Goal: Information Seeking & Learning: Compare options

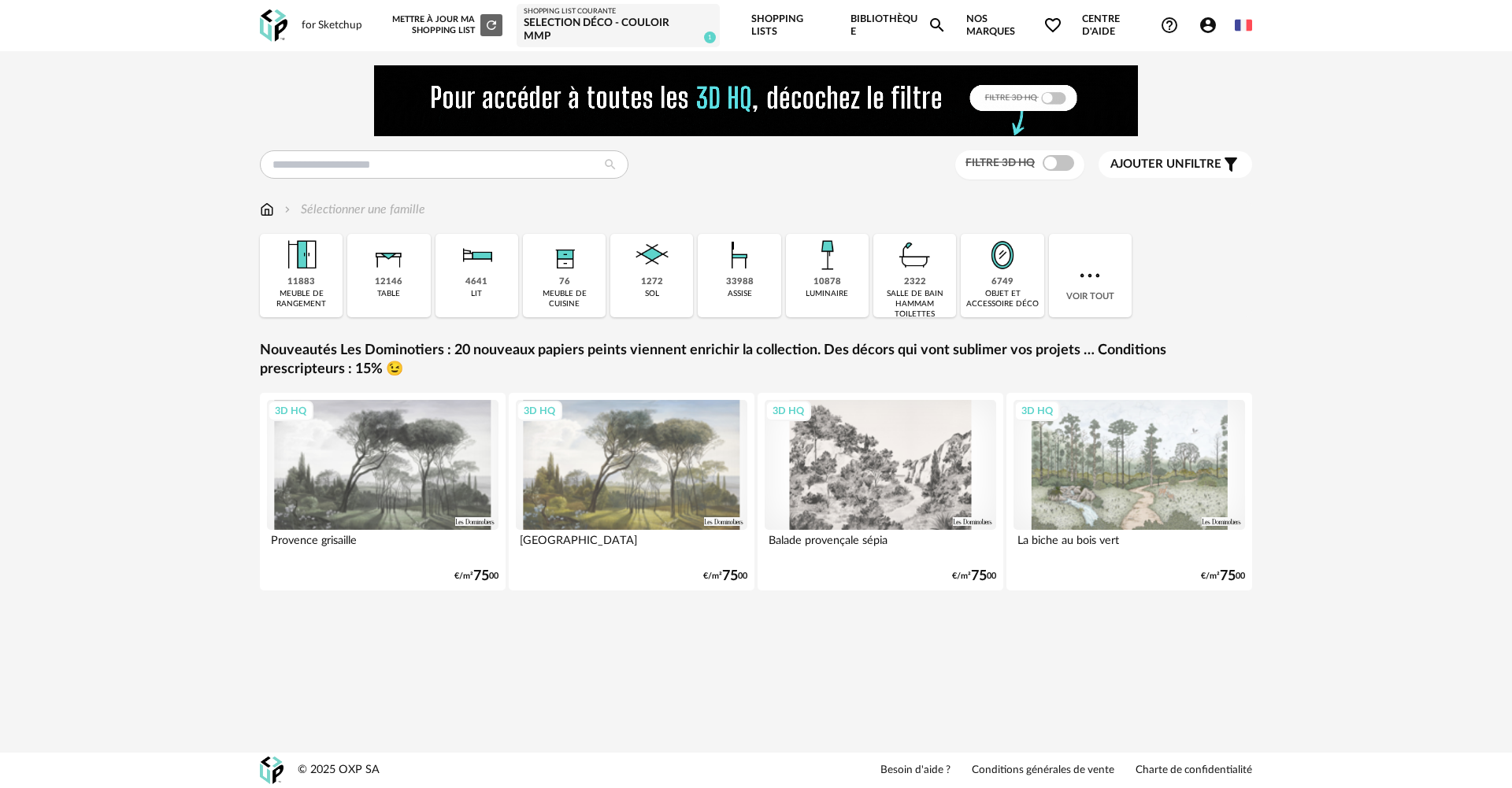
click at [593, 12] on div "Shopping List courante" at bounding box center [618, 12] width 189 height 10
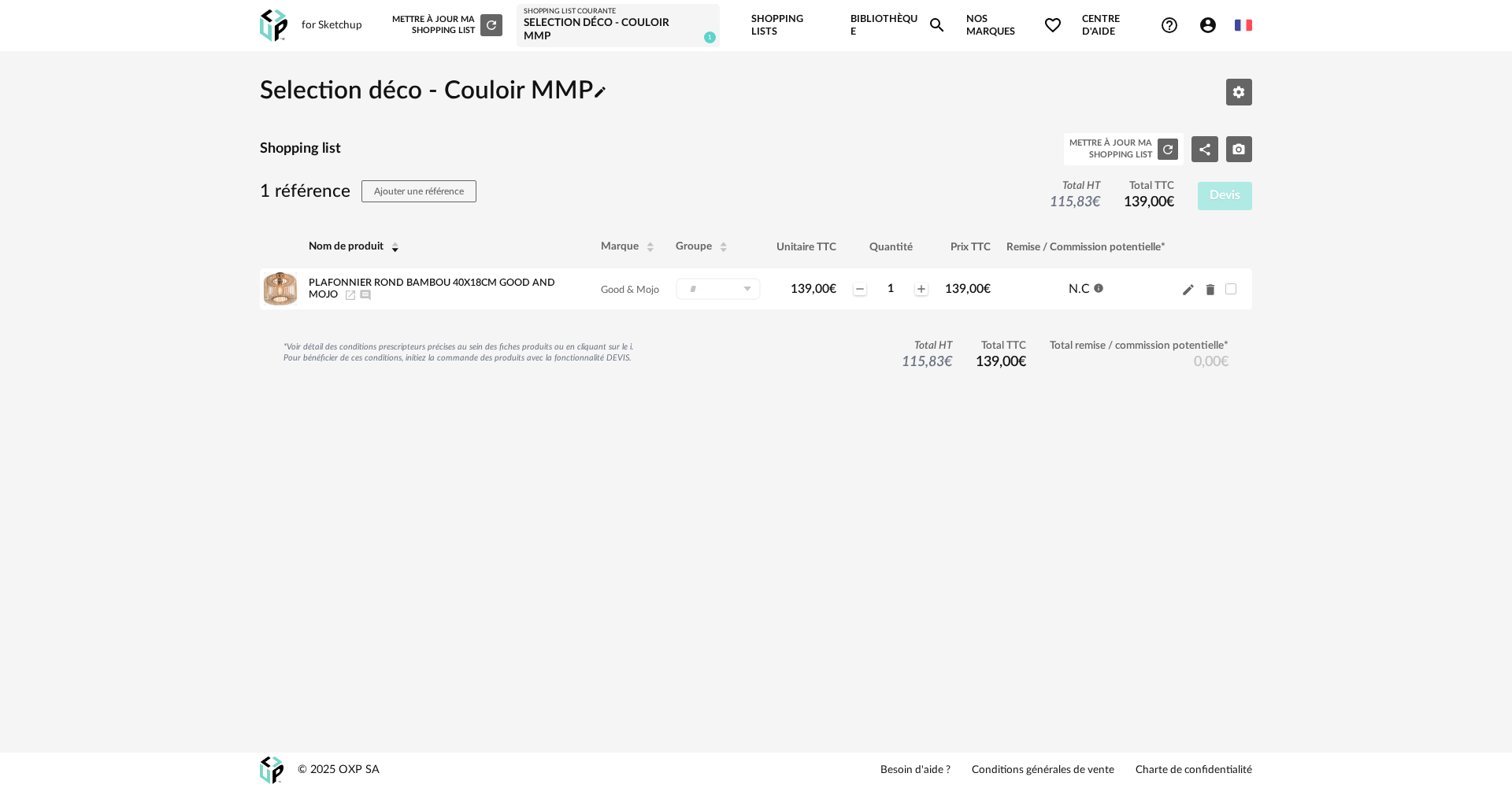
click at [1212, 18] on icon "Account Circle icon" at bounding box center [1208, 25] width 16 height 16
click at [885, 20] on link "Bibliothèque Magnify icon" at bounding box center [898, 25] width 96 height 51
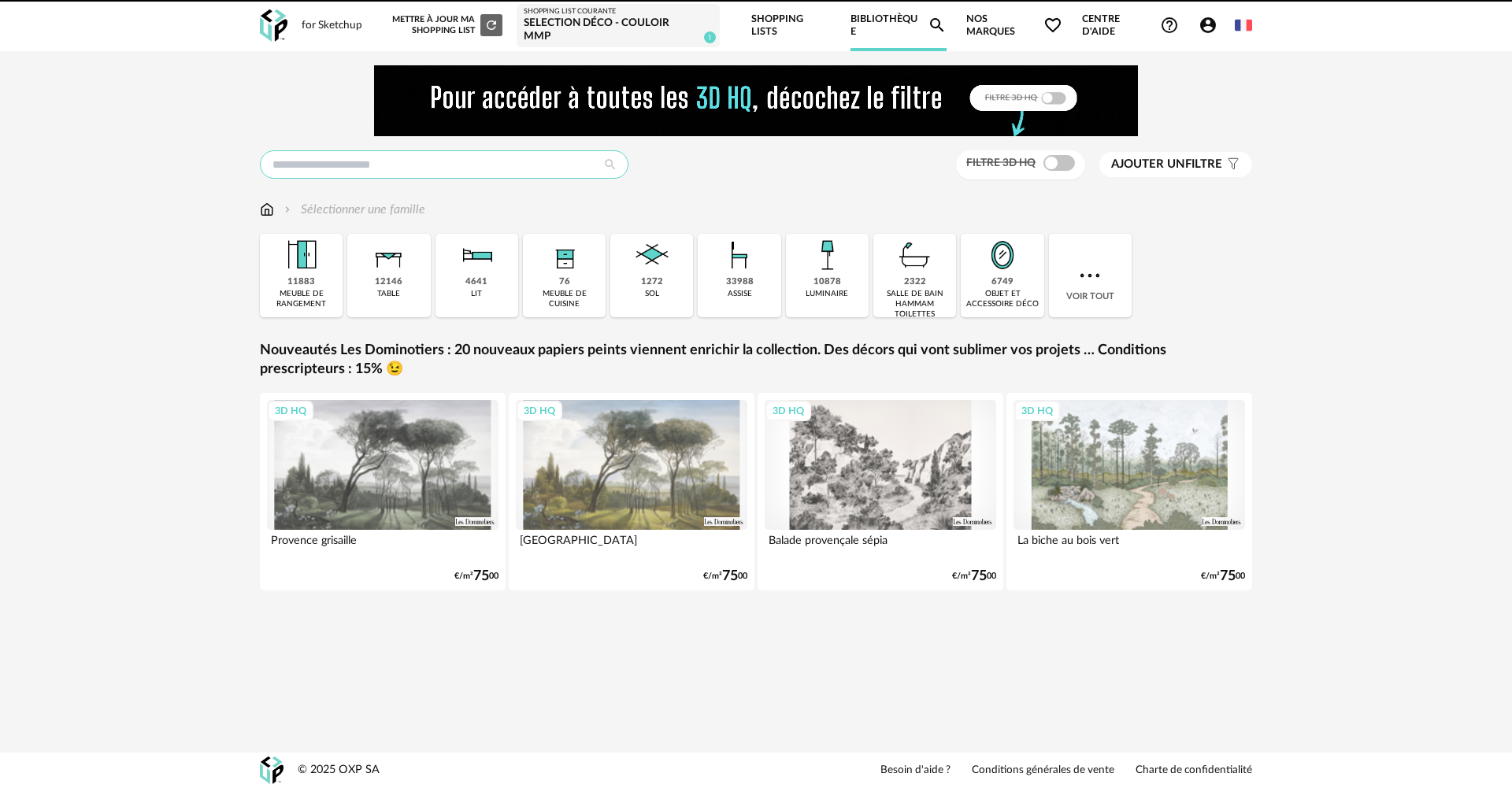
click at [291, 154] on input "text" at bounding box center [444, 164] width 369 height 28
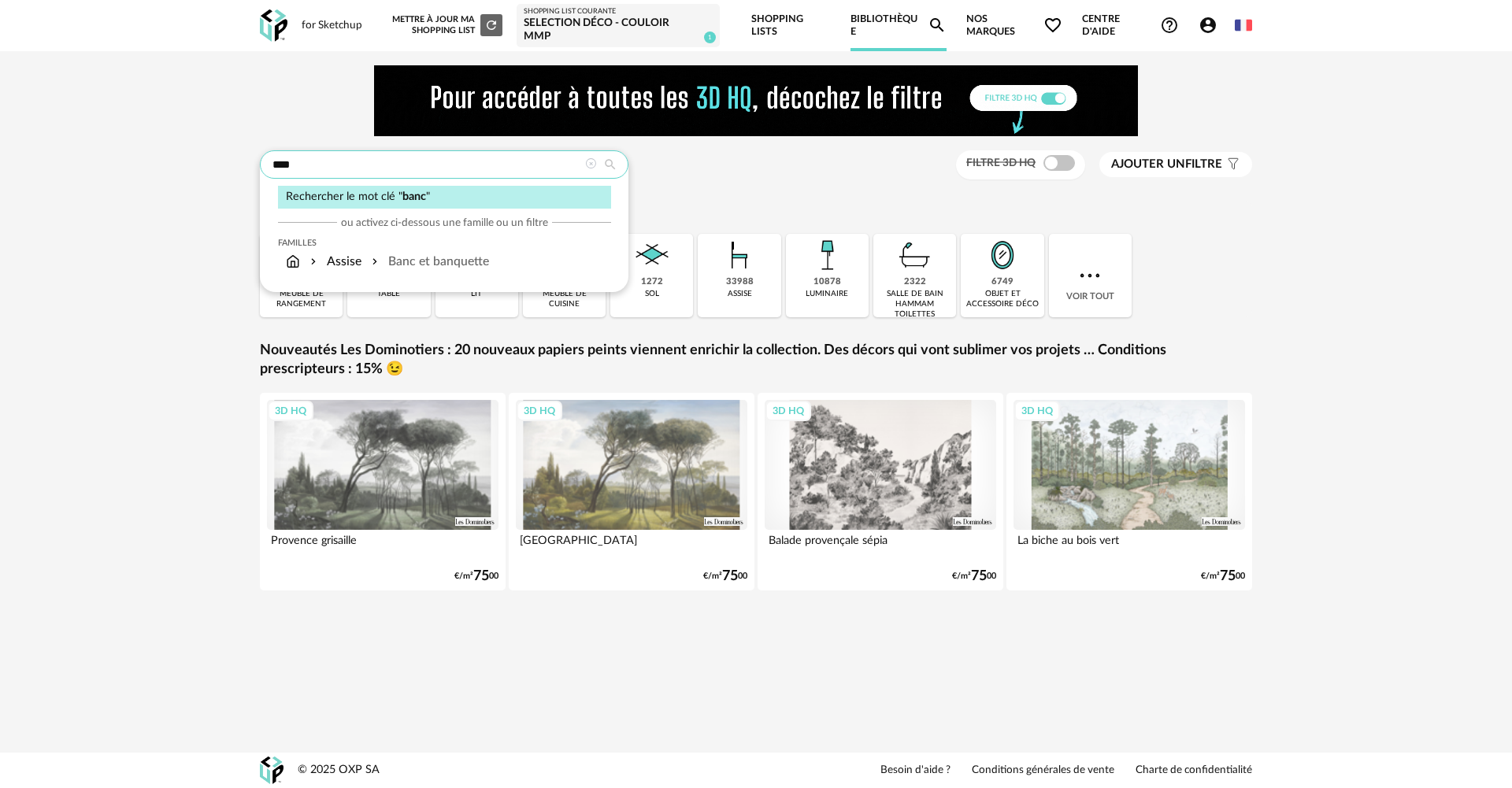
type input "****"
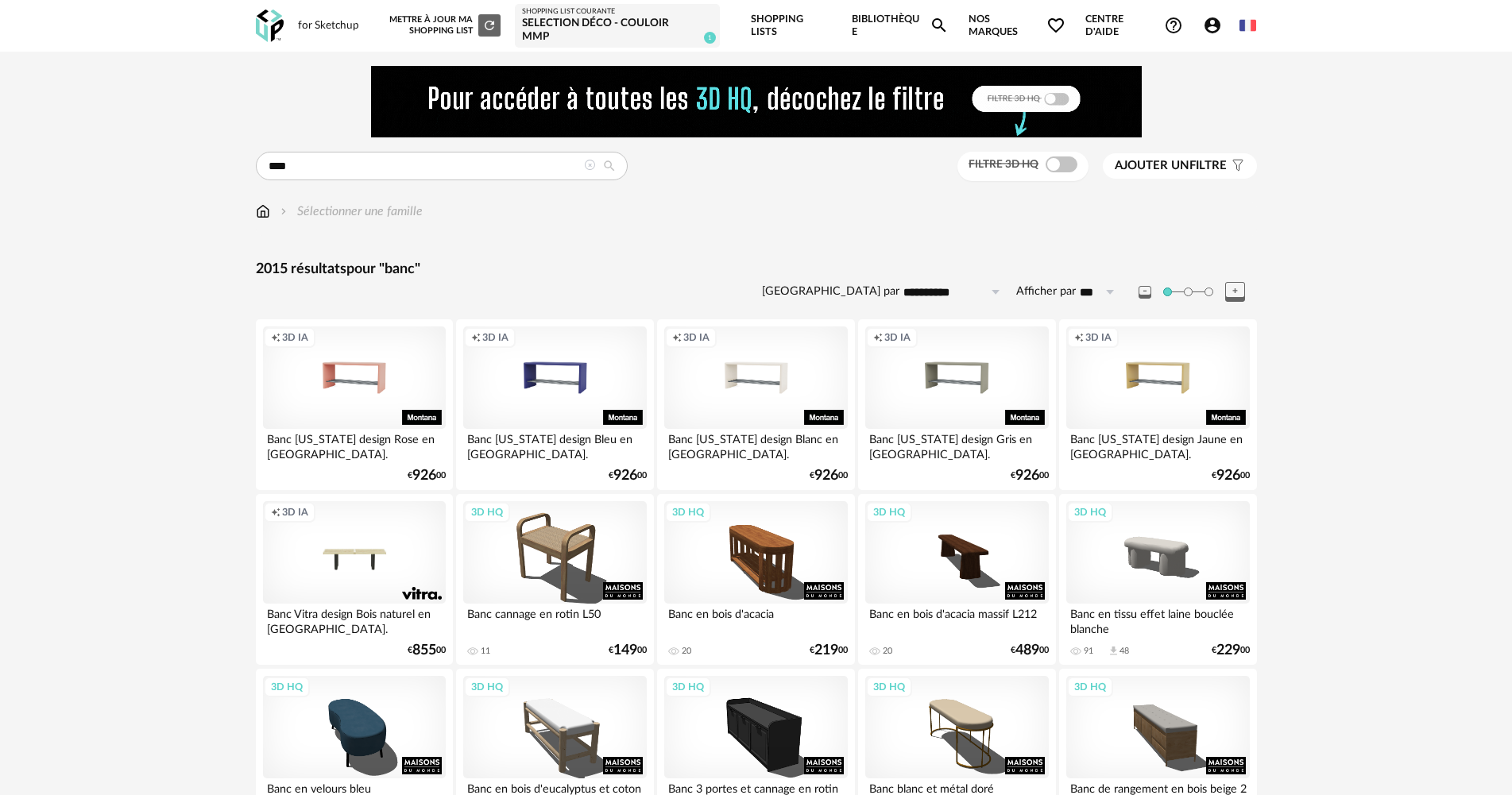
click at [1215, 16] on icon "Account Circle icon" at bounding box center [1212, 25] width 19 height 19
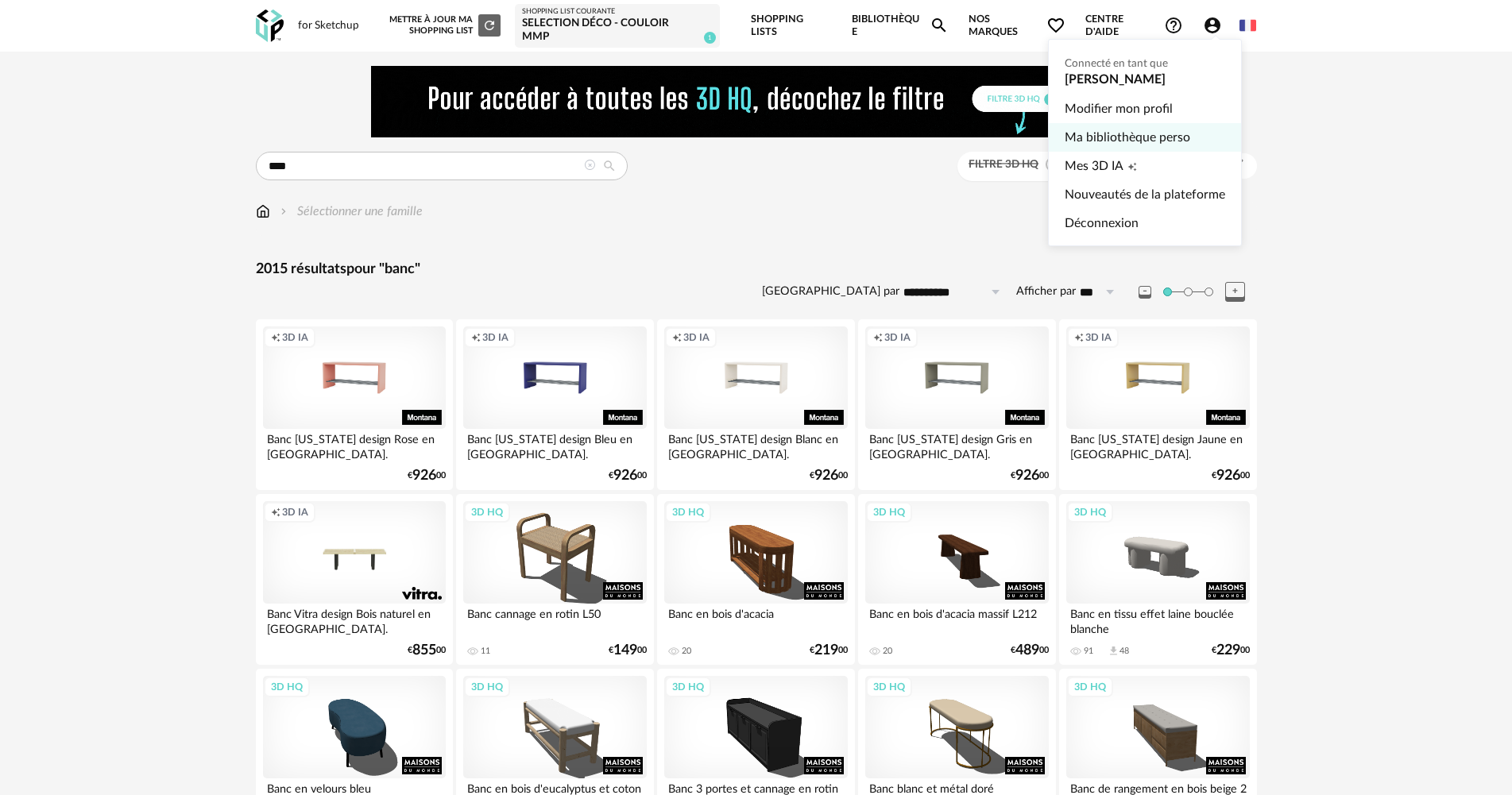
click at [1157, 127] on link "Ma bibliothèque perso" at bounding box center [1145, 137] width 161 height 29
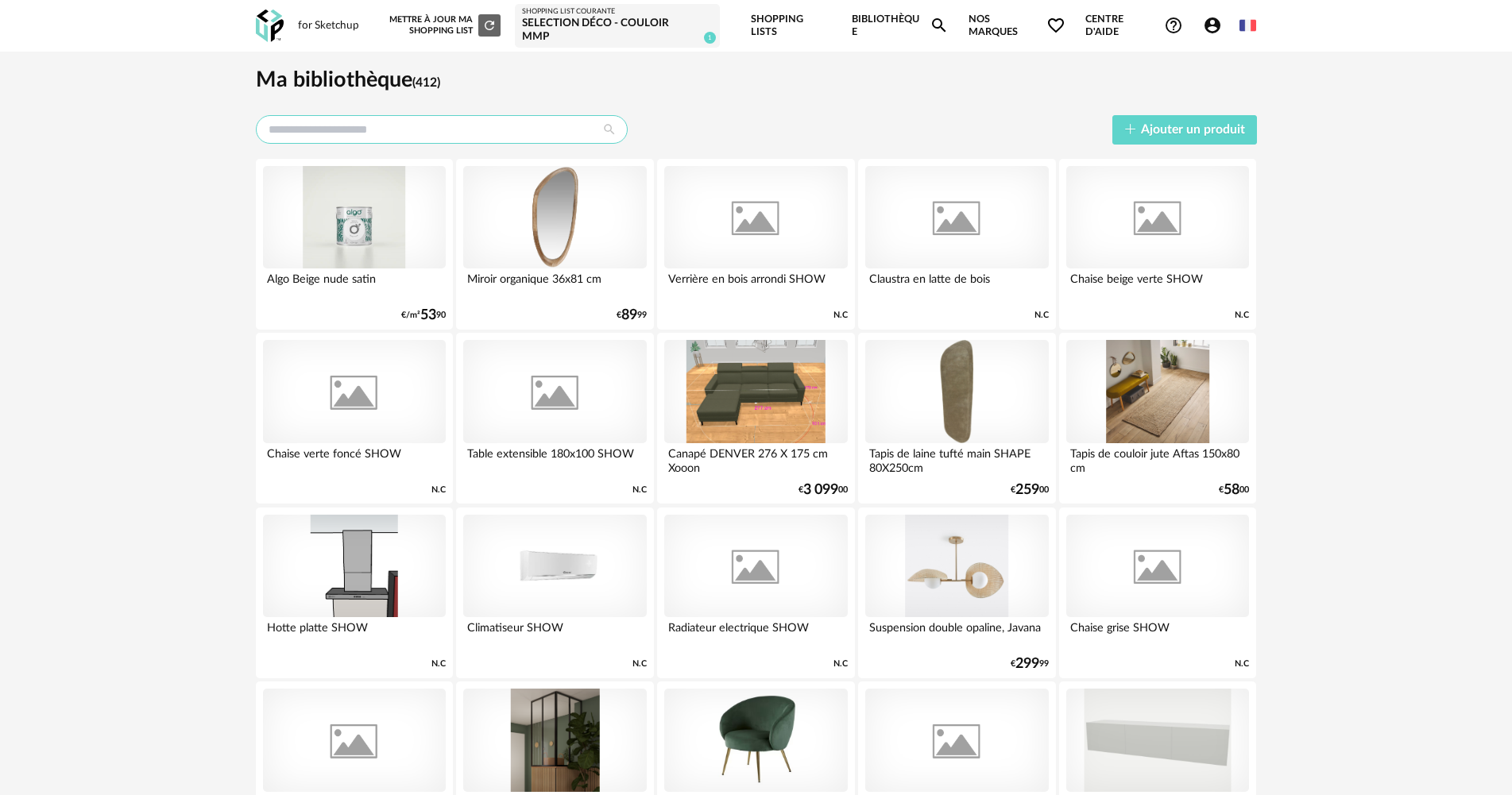
click at [372, 119] on input "text" at bounding box center [441, 129] width 372 height 29
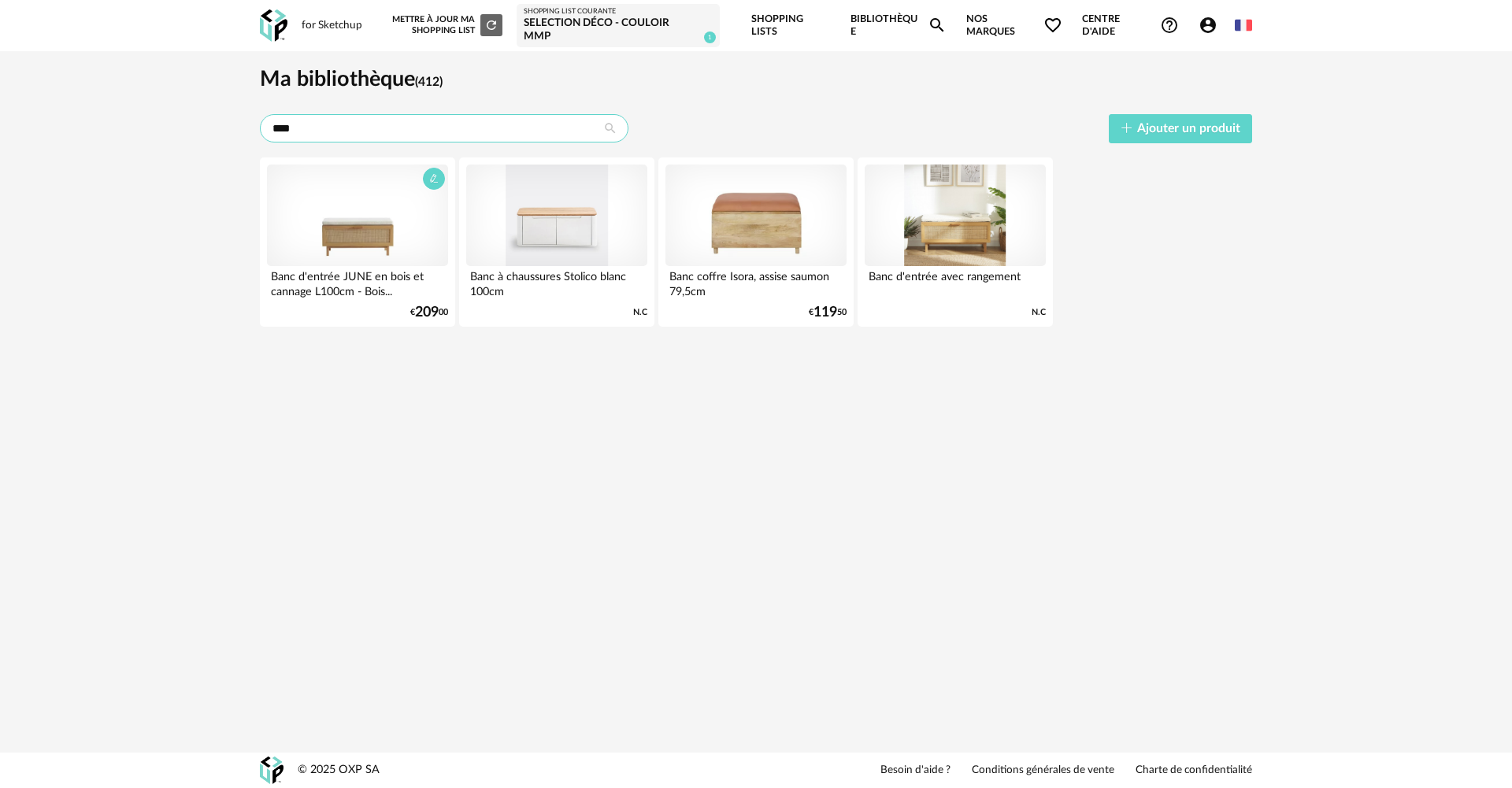
type input "****"
click at [386, 244] on div at bounding box center [357, 215] width 181 height 103
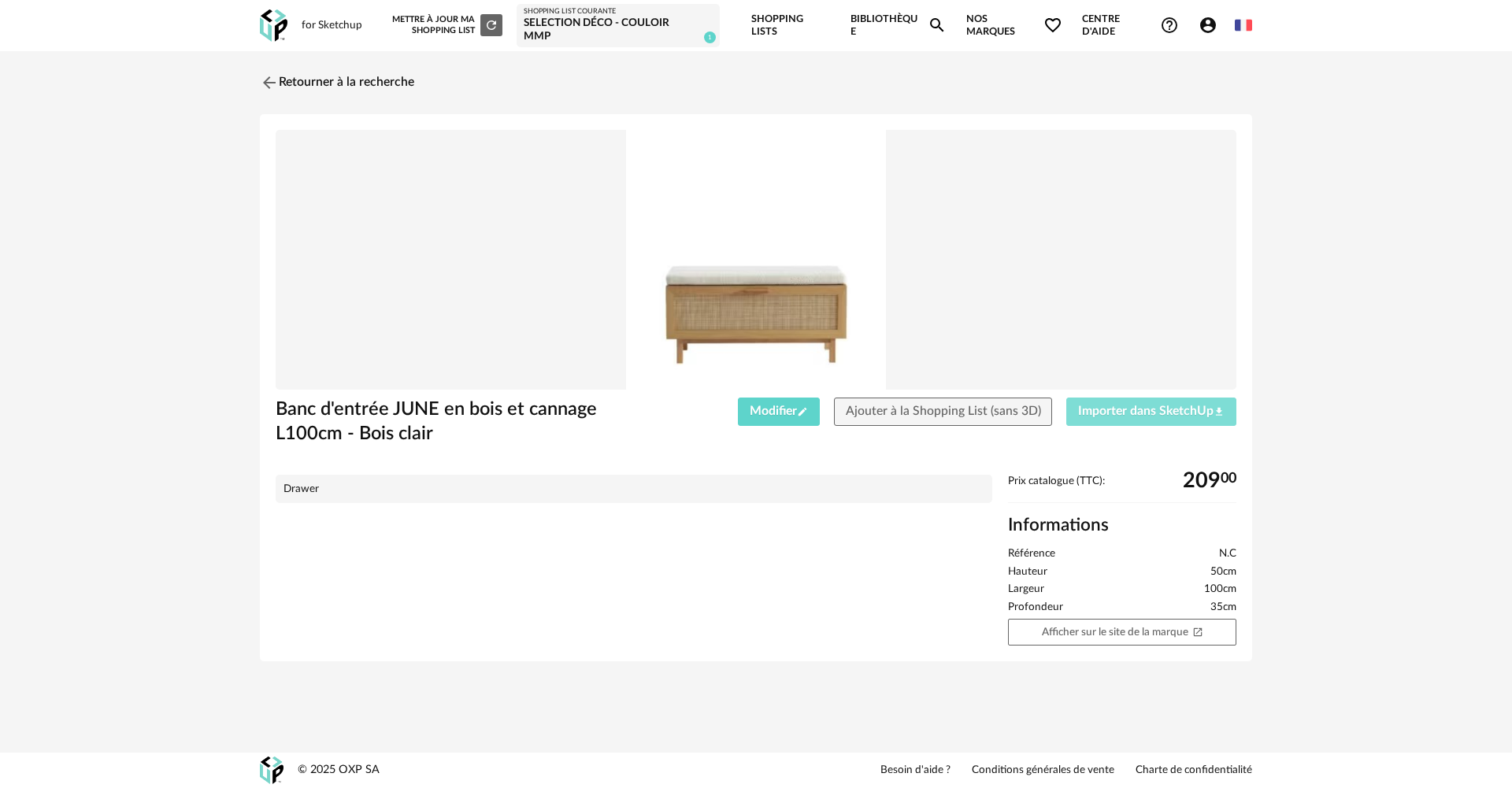
click at [1095, 405] on span "Importer dans SketchUp Download icon" at bounding box center [1152, 411] width 147 height 13
click at [270, 70] on img at bounding box center [267, 81] width 23 height 23
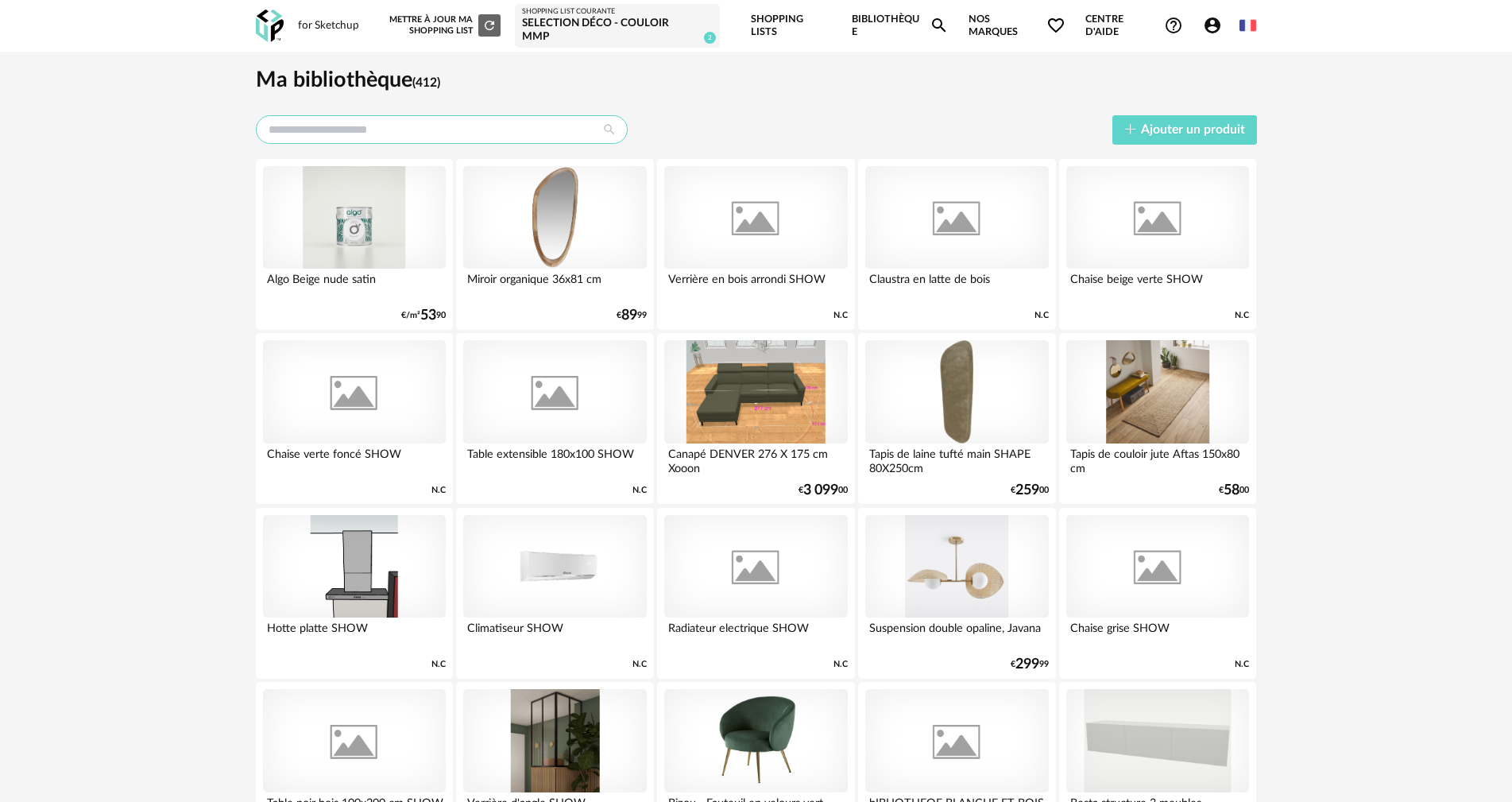
click at [385, 116] on input "text" at bounding box center [441, 129] width 372 height 29
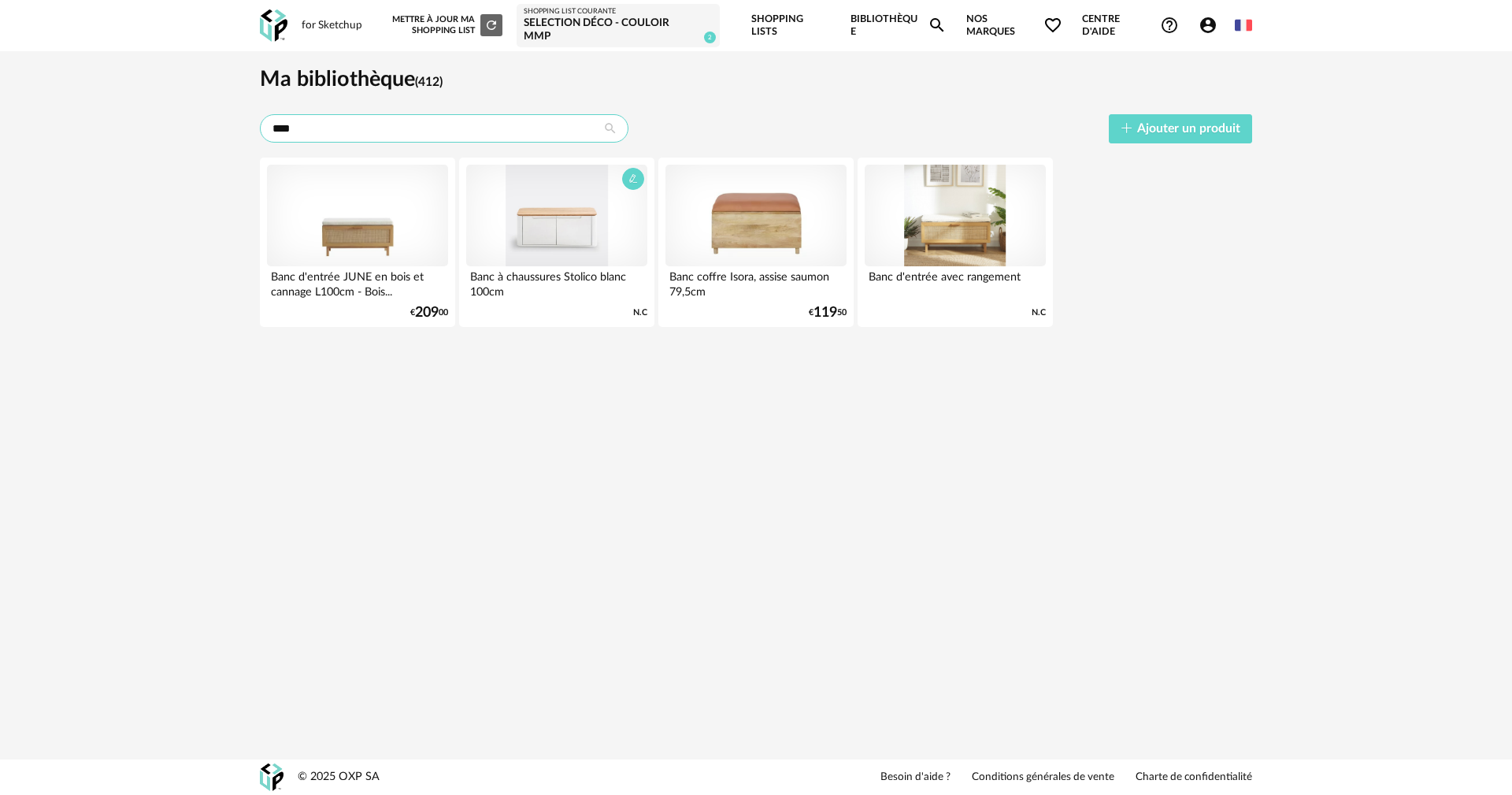
type input "****"
click at [586, 210] on div at bounding box center [556, 215] width 181 height 103
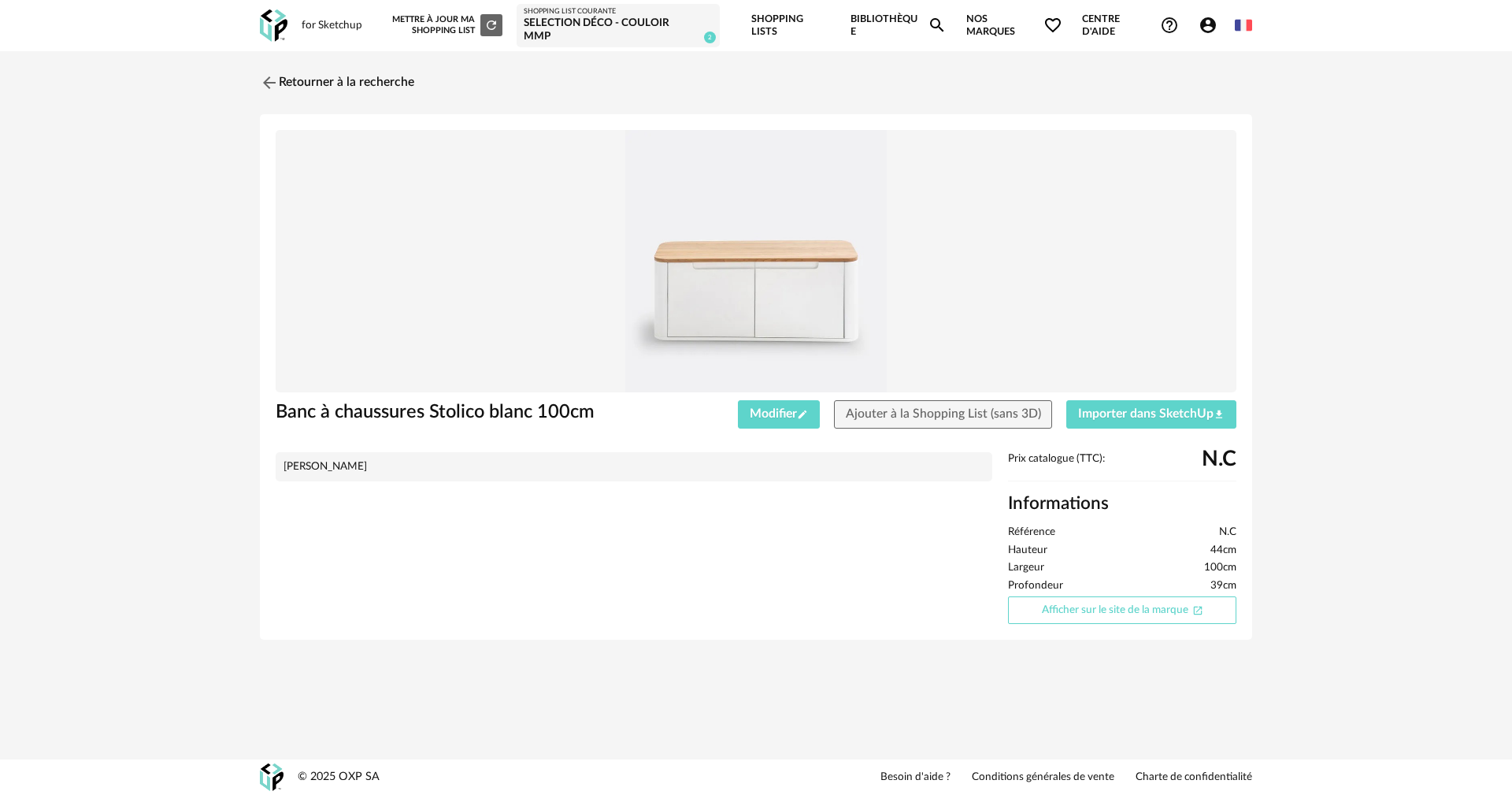
click at [1115, 603] on link "Afficher sur le site de la marque Open In New icon" at bounding box center [1122, 610] width 228 height 27
click at [297, 66] on link "Retourner à la recherche" at bounding box center [334, 82] width 155 height 34
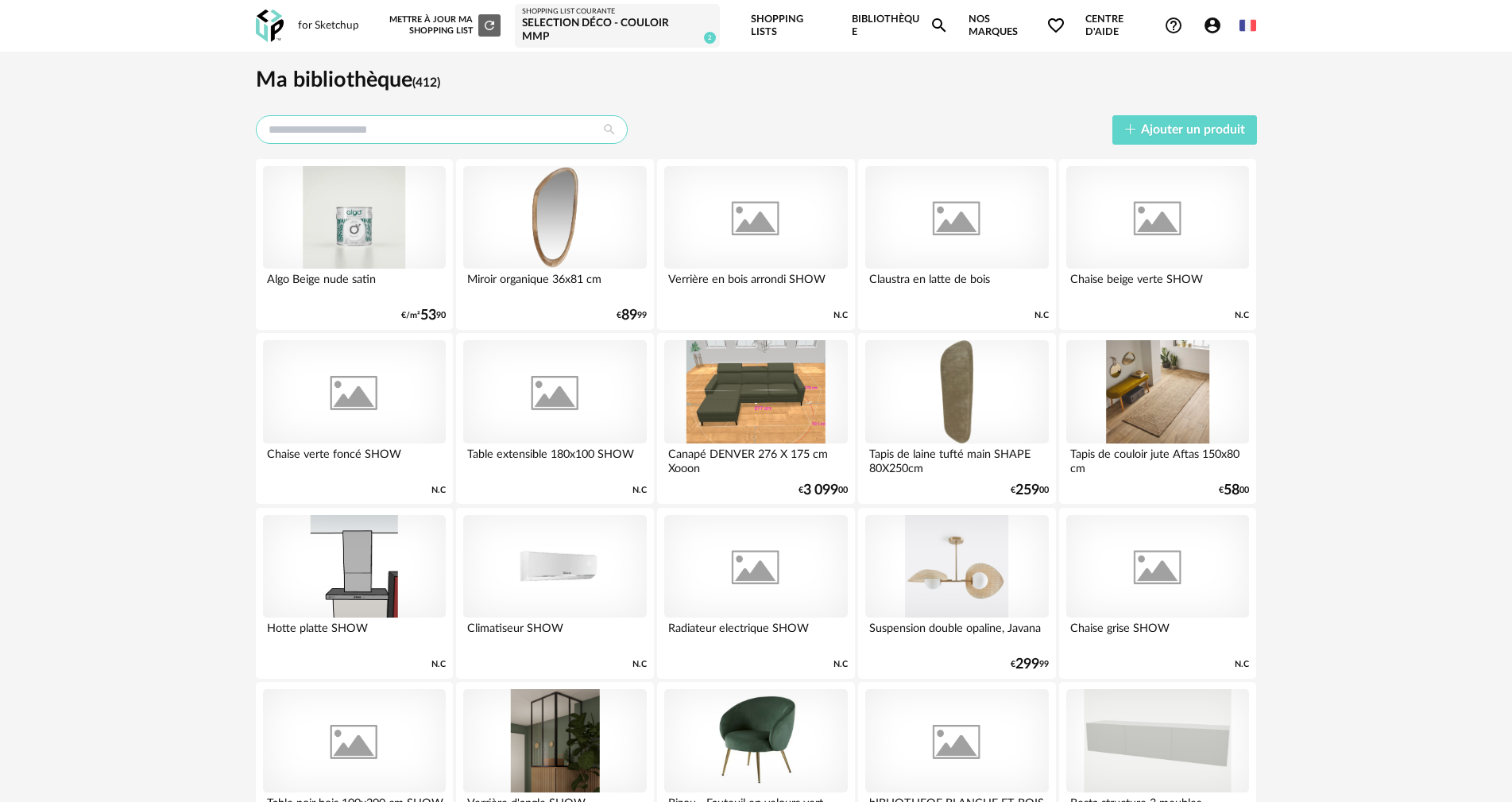
click at [462, 116] on input "text" at bounding box center [441, 129] width 372 height 29
type input "*"
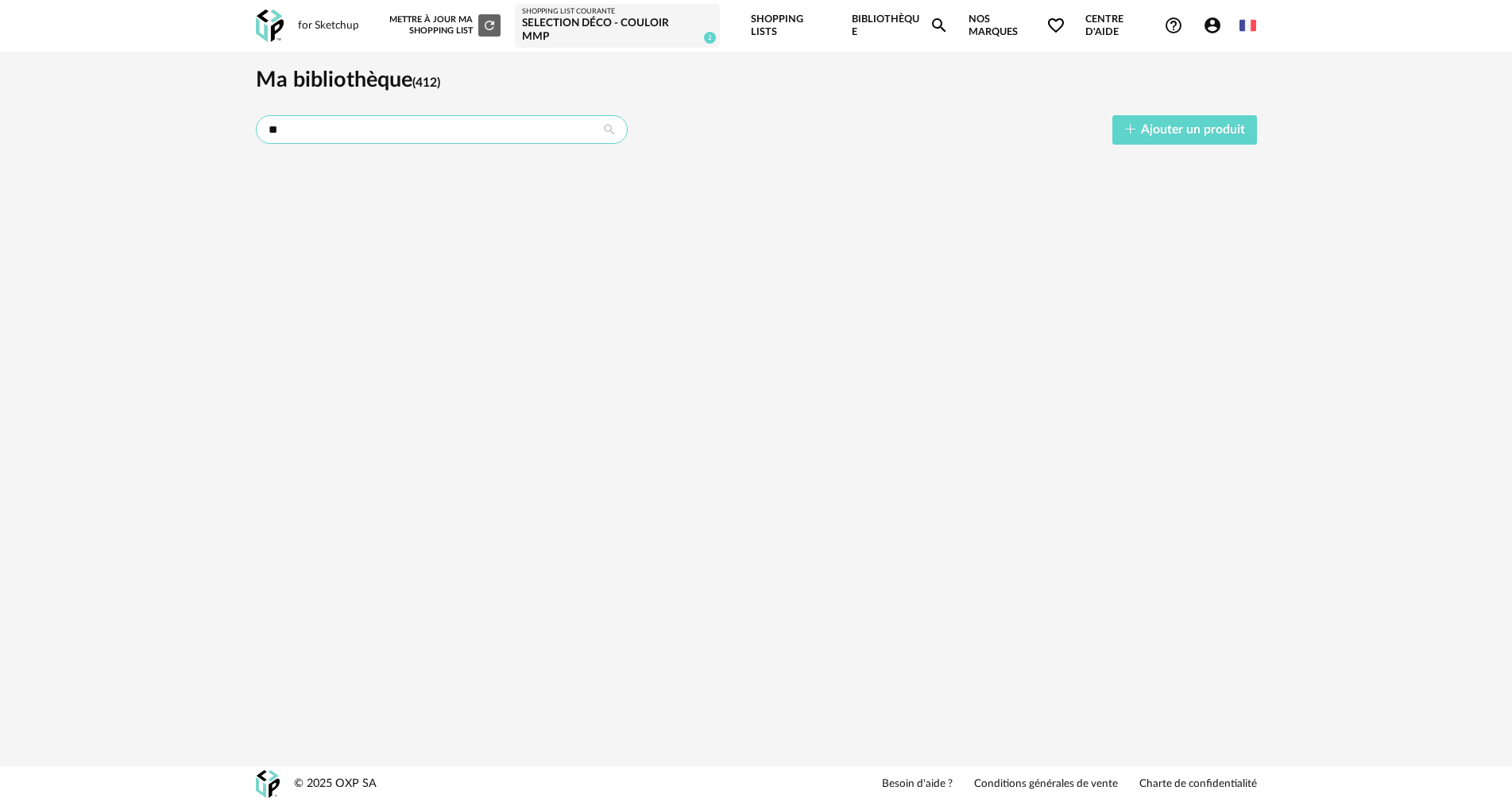
type input "*"
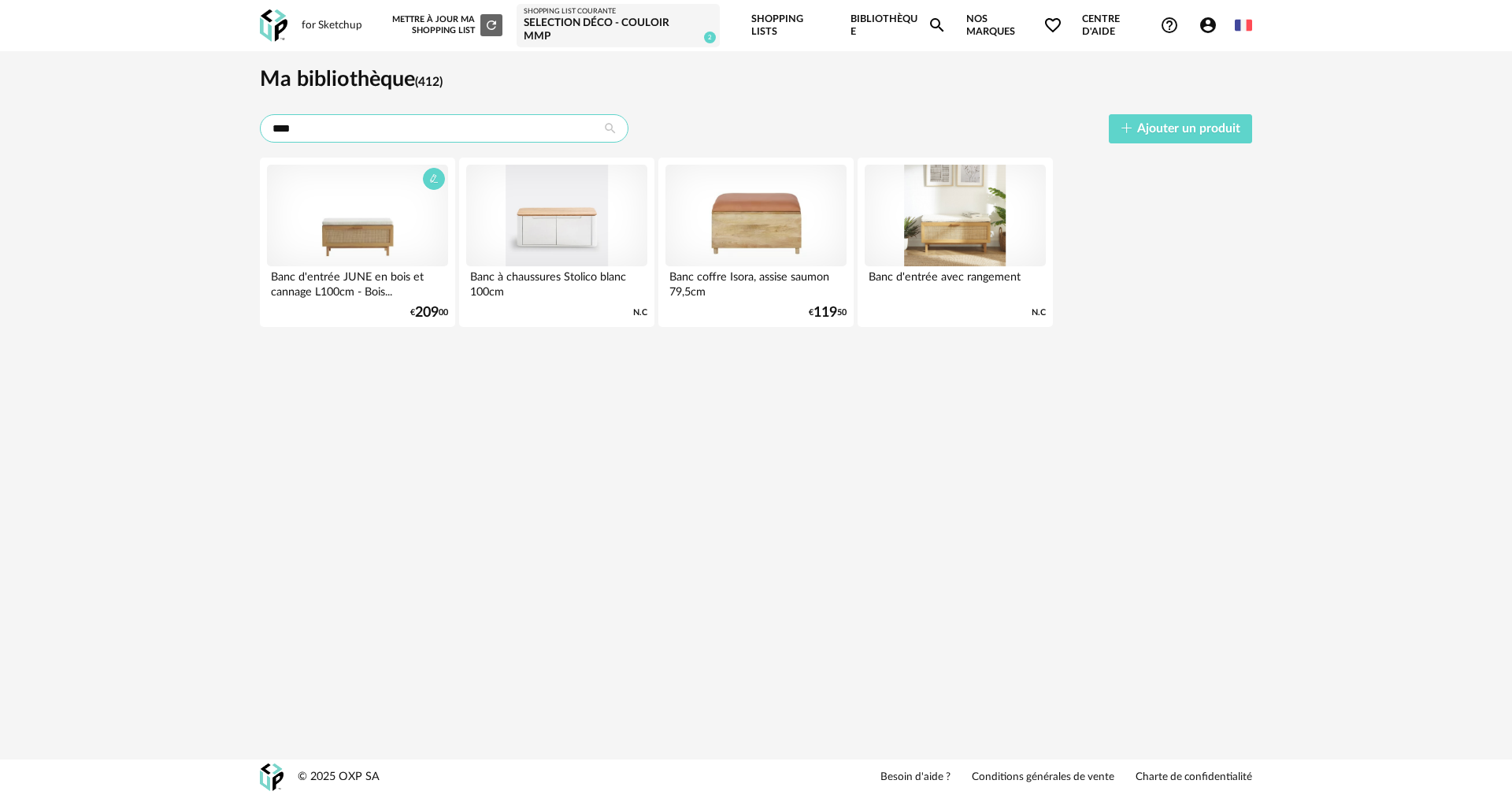
type input "****"
click at [366, 214] on div at bounding box center [357, 215] width 181 height 103
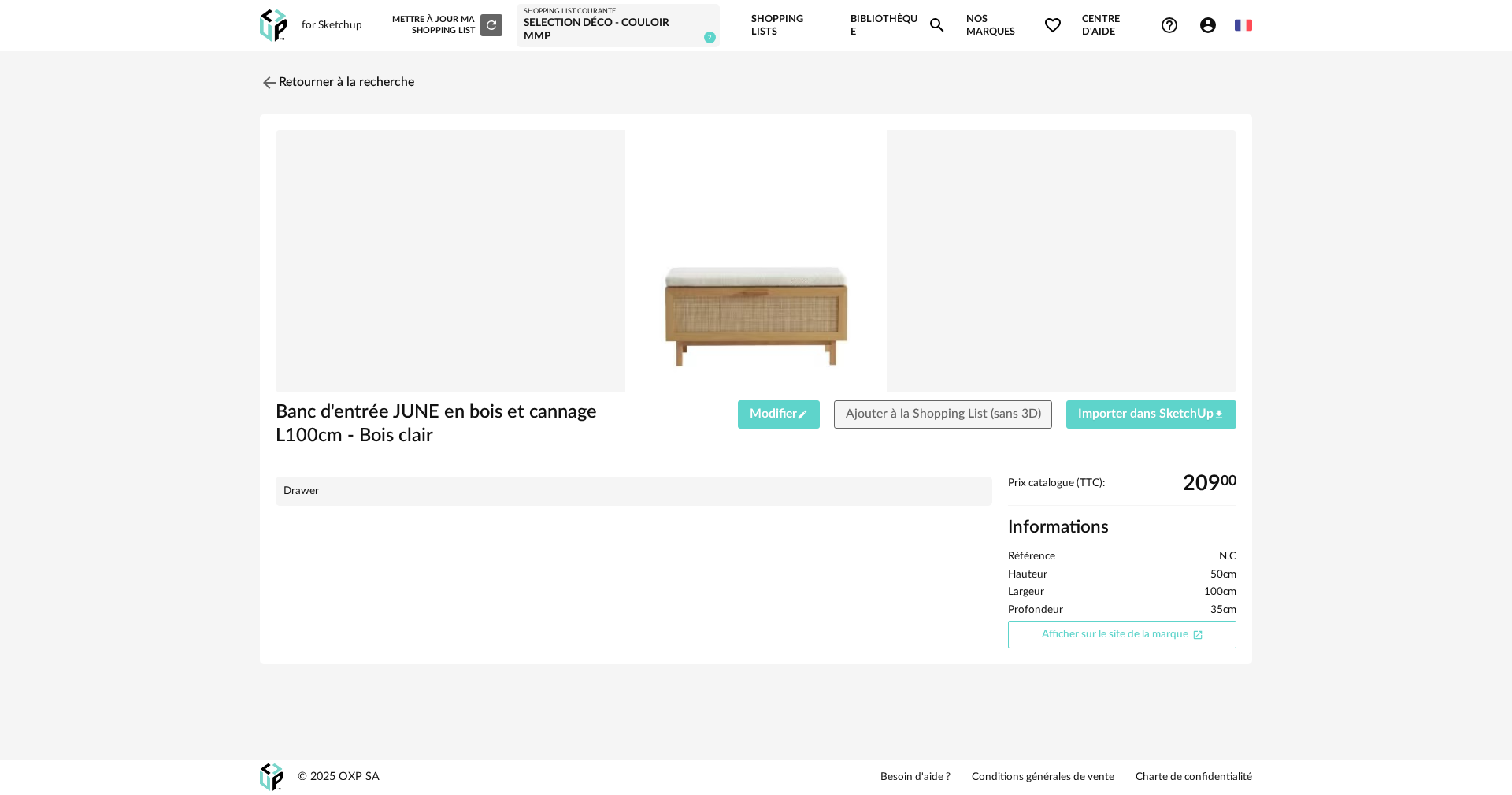
click at [1123, 622] on link "Afficher sur le site de la marque Open In New icon" at bounding box center [1122, 634] width 228 height 27
drag, startPoint x: 1125, startPoint y: 401, endPoint x: 1178, endPoint y: 354, distance: 70.8
click at [1125, 407] on span "Importer dans SketchUp Download icon" at bounding box center [1152, 413] width 147 height 13
click at [375, 67] on link "Retourner à la recherche" at bounding box center [334, 82] width 155 height 34
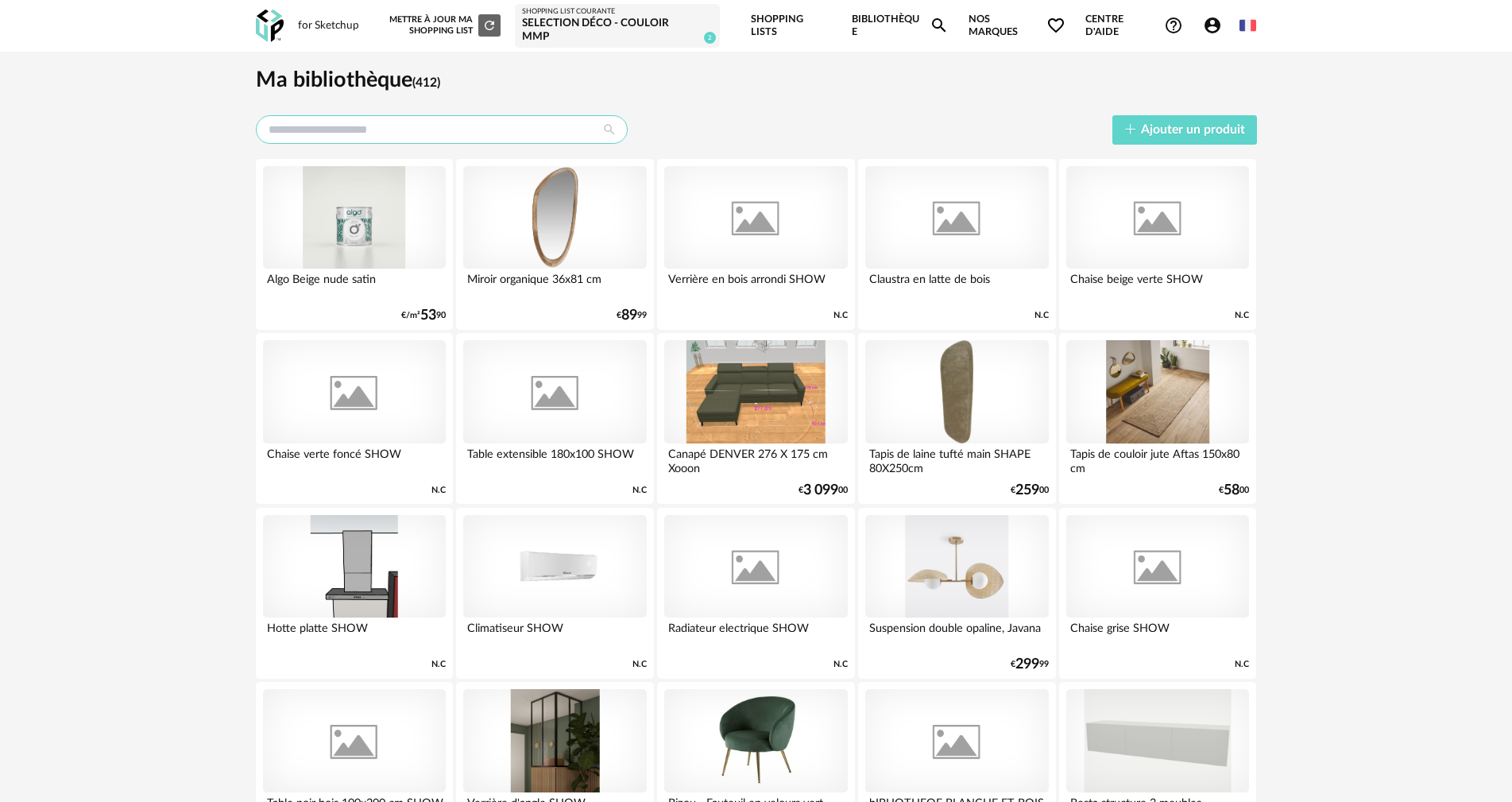
click at [346, 116] on input "text" at bounding box center [441, 129] width 372 height 29
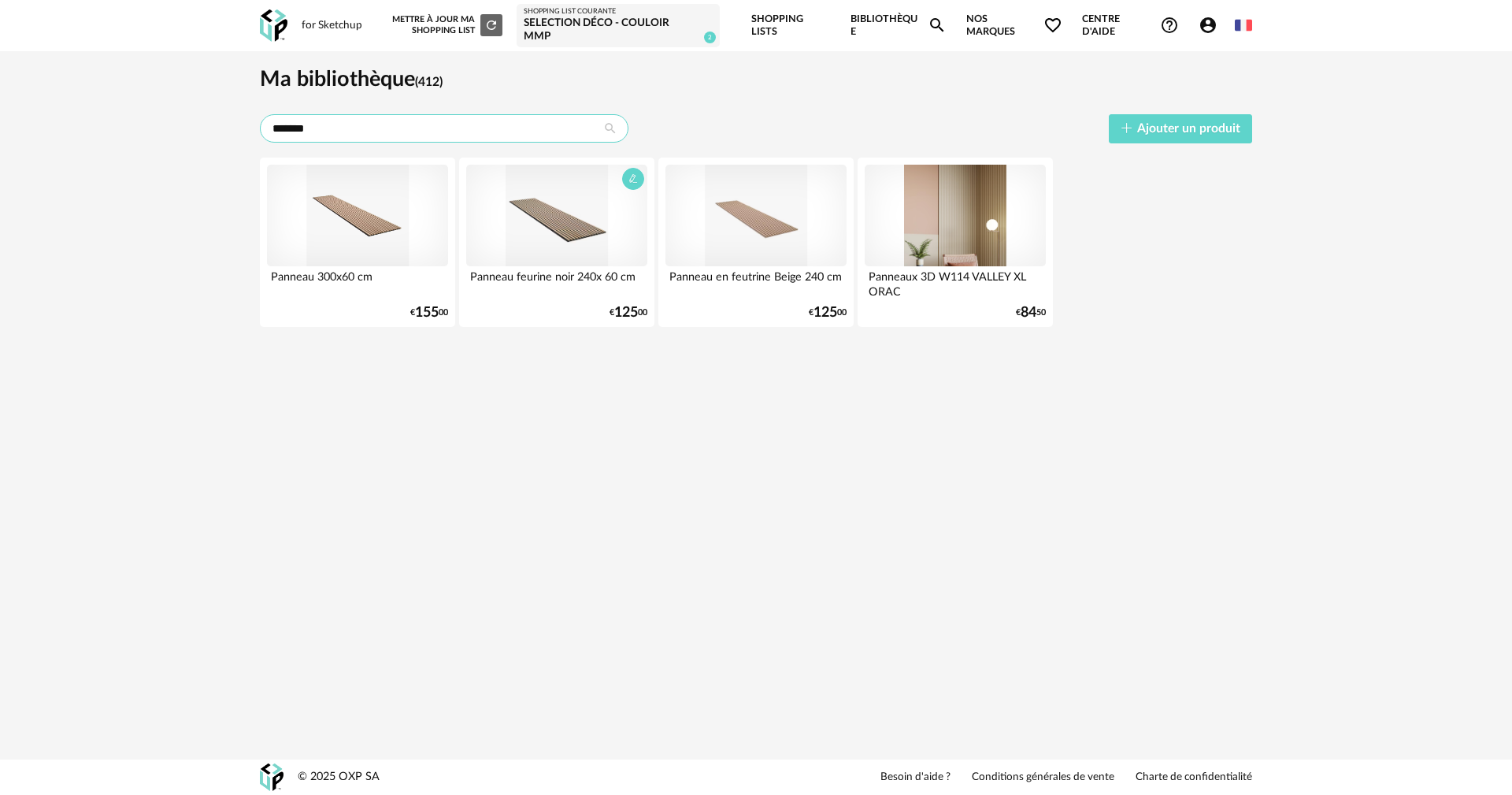
type input "*******"
click at [544, 215] on div at bounding box center [556, 215] width 181 height 103
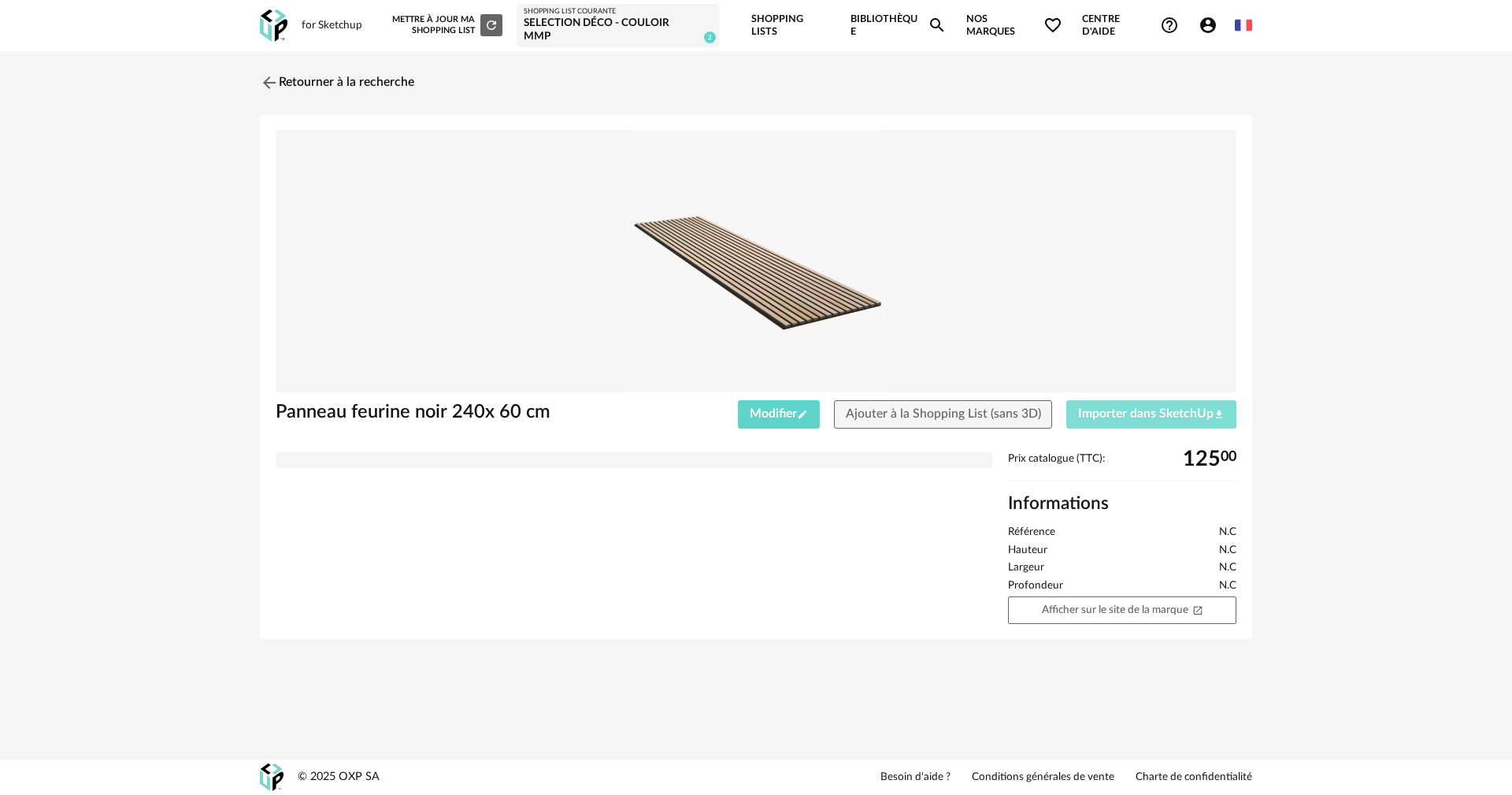
click at [1144, 407] on span "Importer dans SketchUp Download icon" at bounding box center [1152, 413] width 147 height 13
click at [300, 74] on link "Retourner à la recherche" at bounding box center [334, 82] width 155 height 34
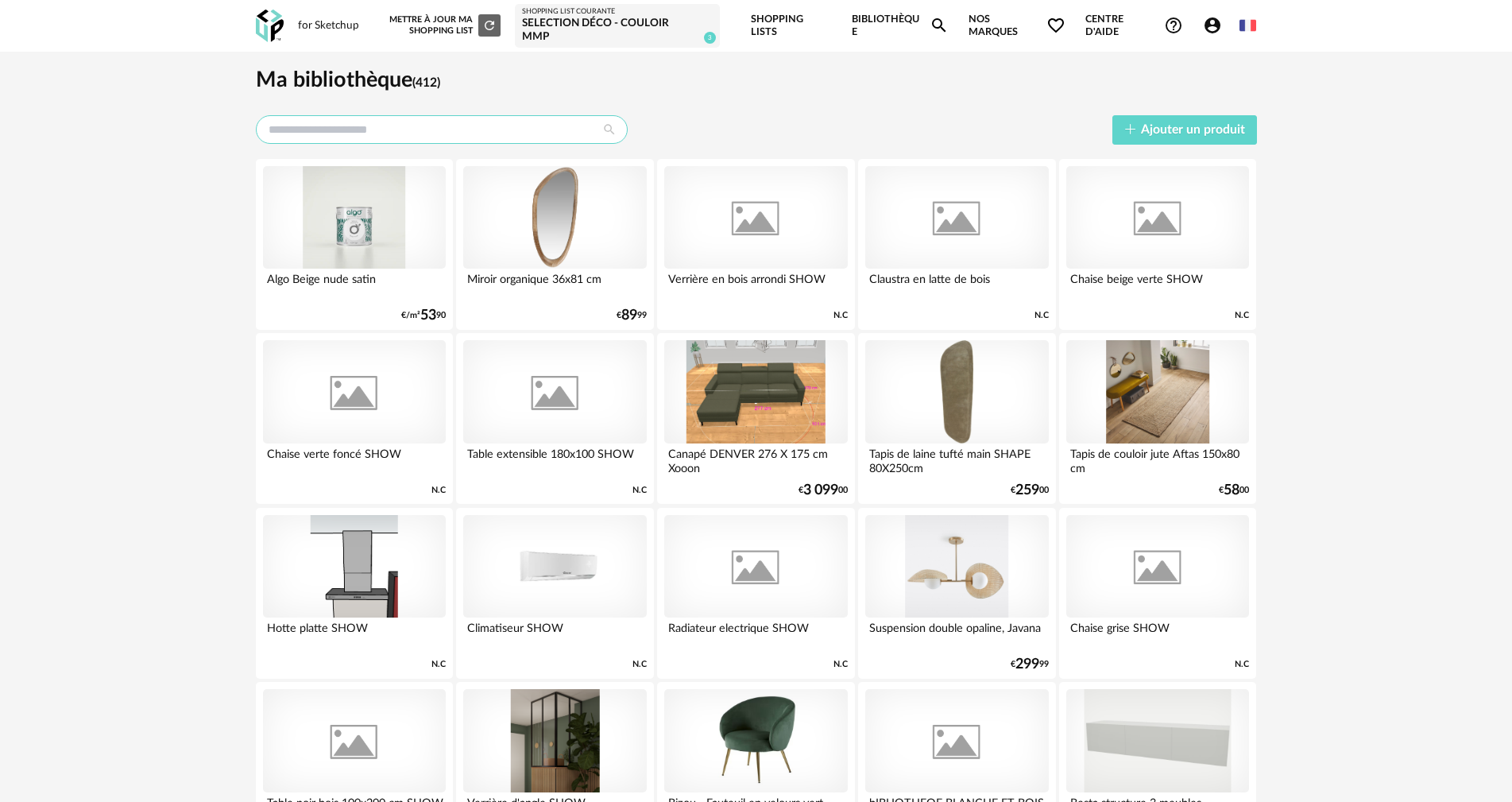
click at [418, 116] on input "text" at bounding box center [441, 129] width 372 height 29
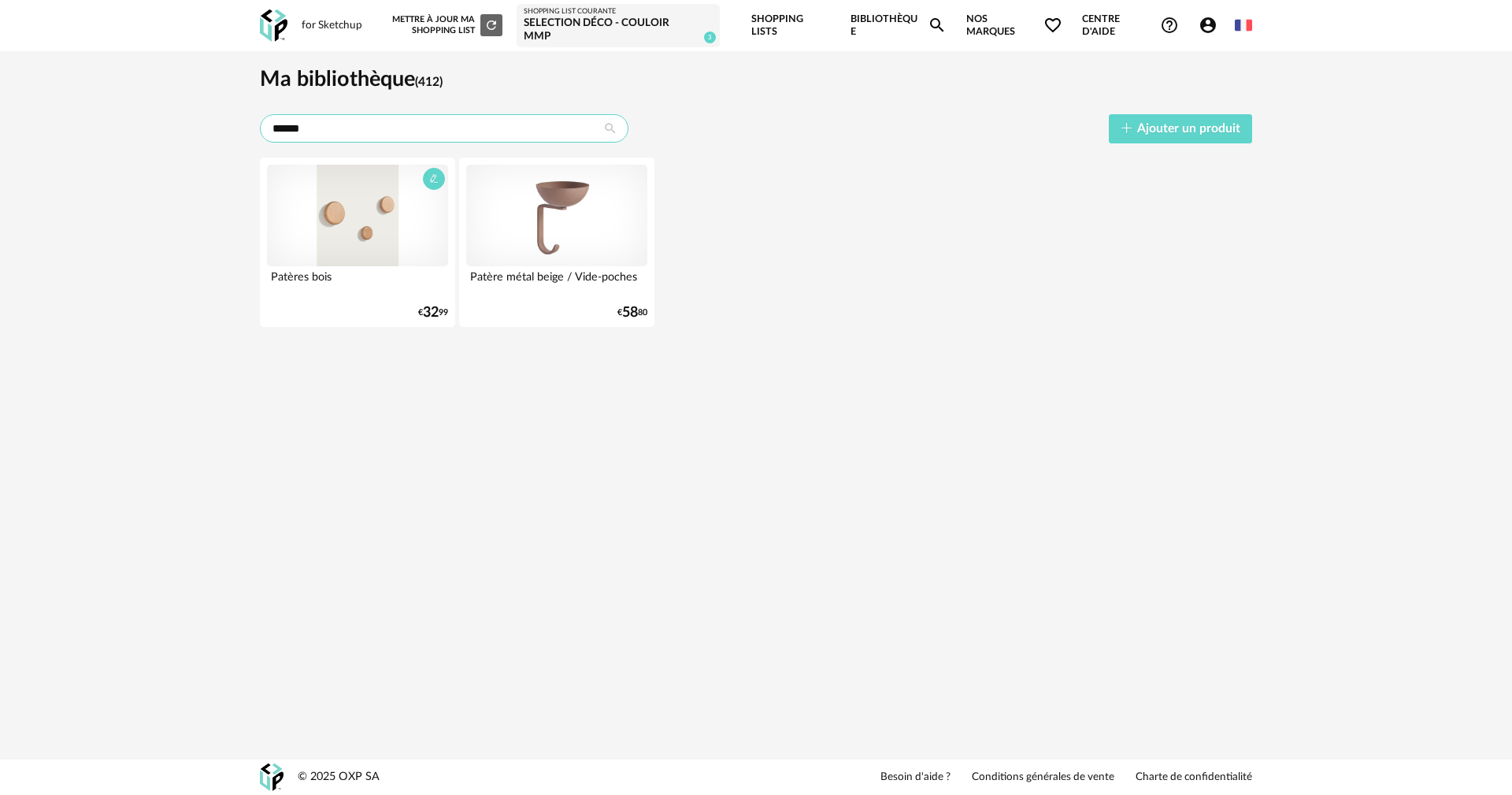
type input "******"
click at [353, 220] on div at bounding box center [357, 215] width 181 height 103
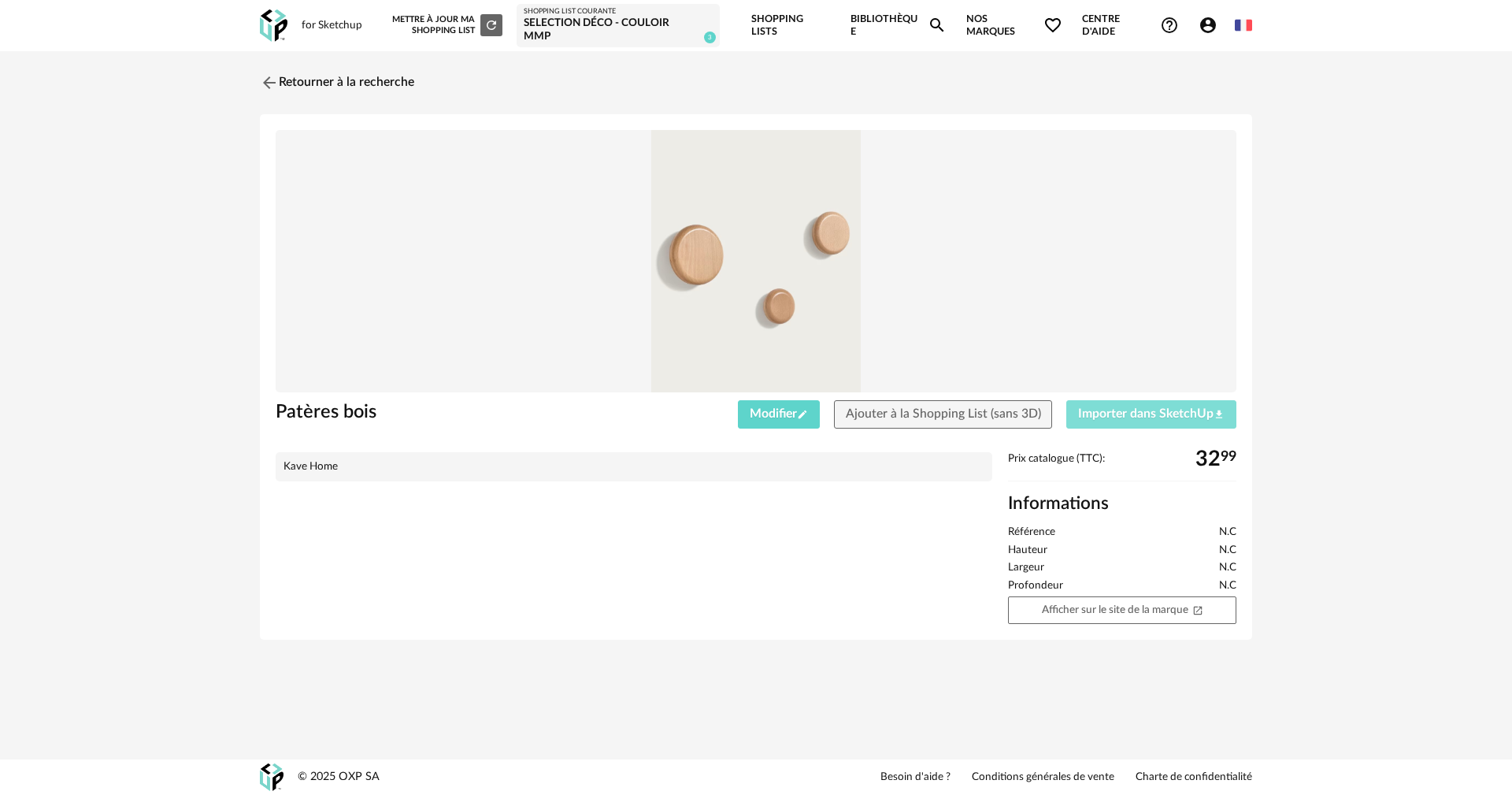
click at [1105, 410] on button "Importer dans SketchUp Download icon" at bounding box center [1152, 414] width 170 height 28
click at [268, 70] on img at bounding box center [267, 81] width 23 height 23
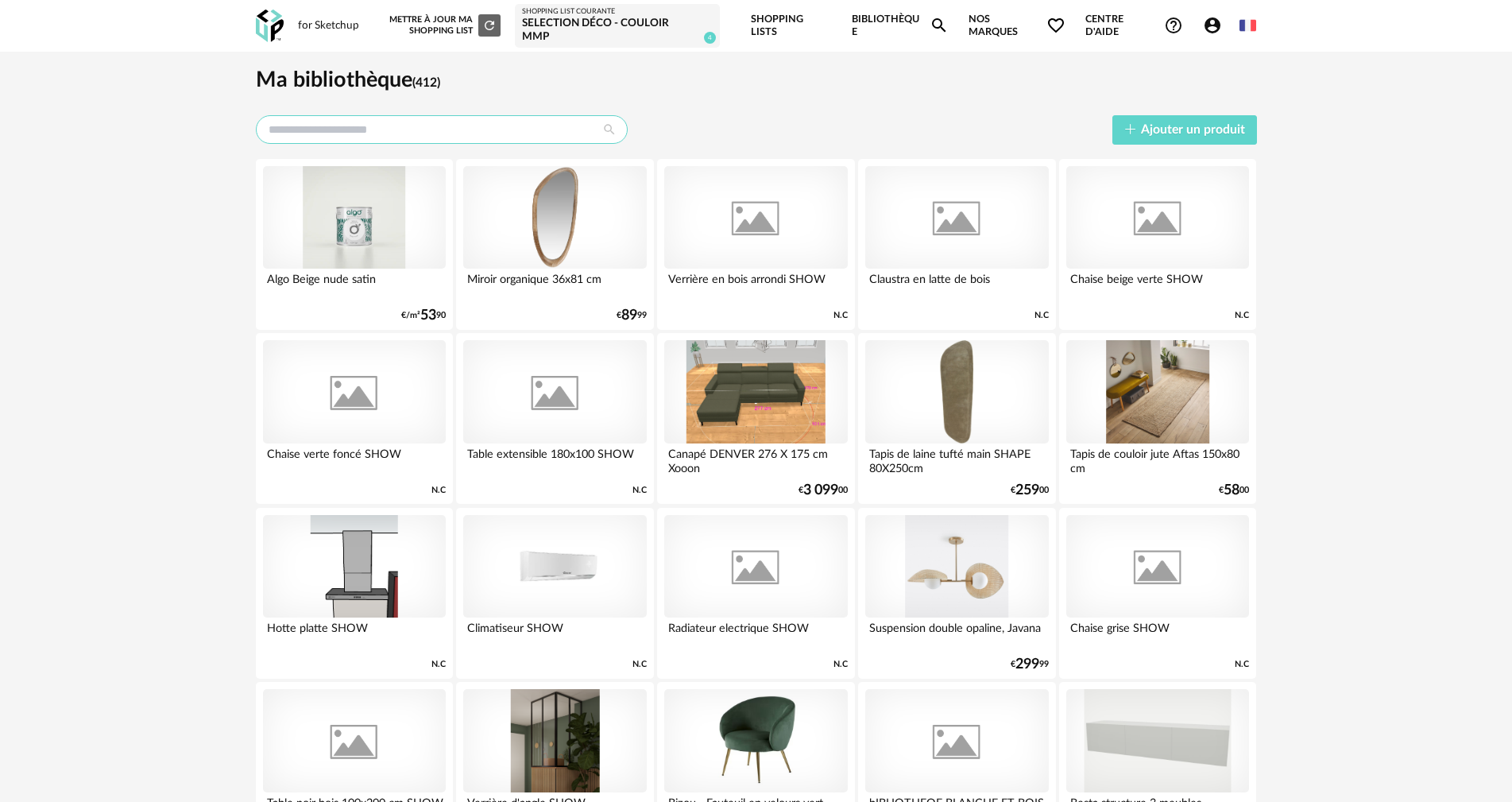
click at [335, 117] on input "text" at bounding box center [441, 129] width 372 height 29
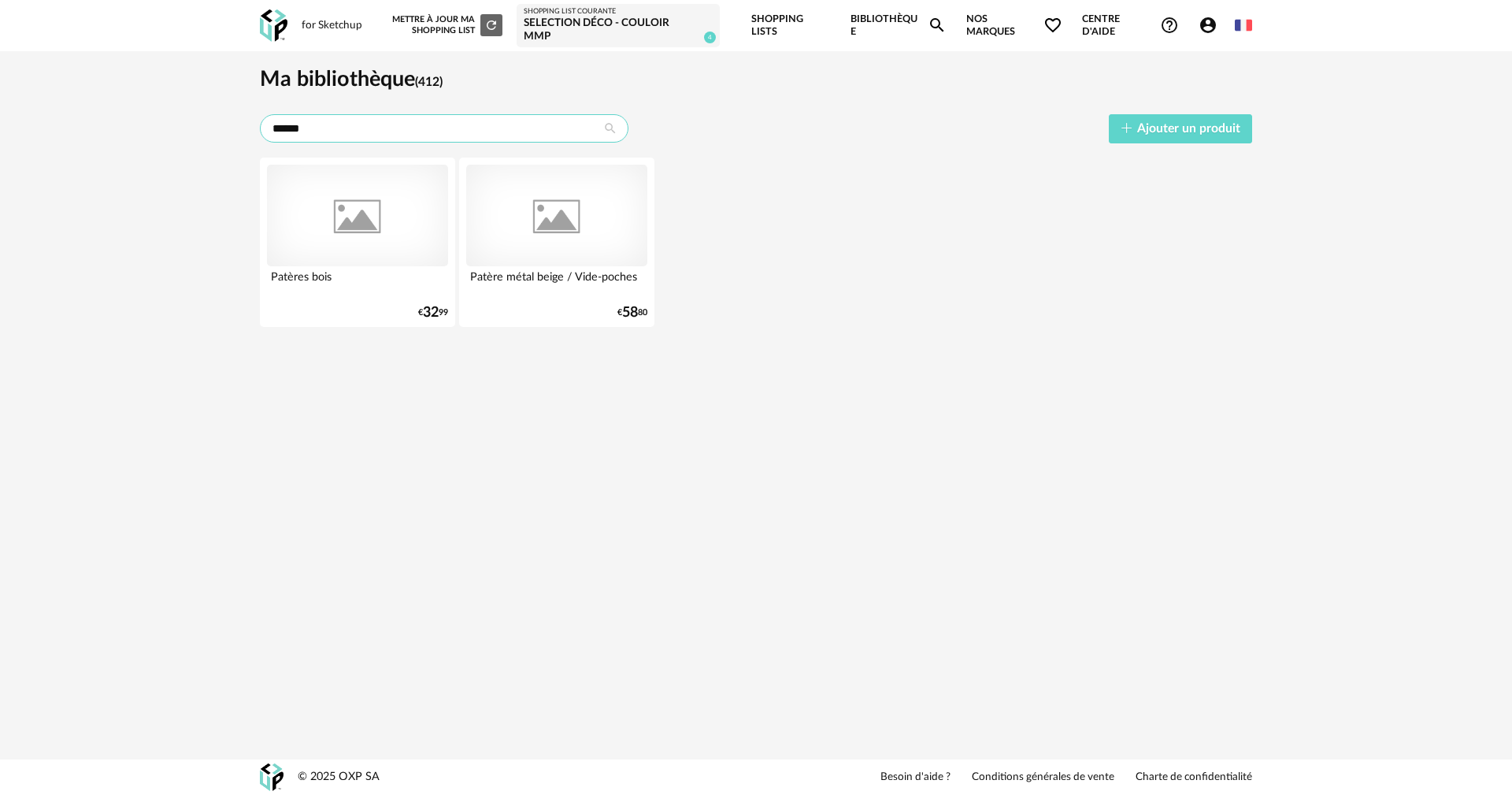
type input "******"
click at [880, 24] on link "Bibliothèque Magnify icon" at bounding box center [898, 25] width 96 height 51
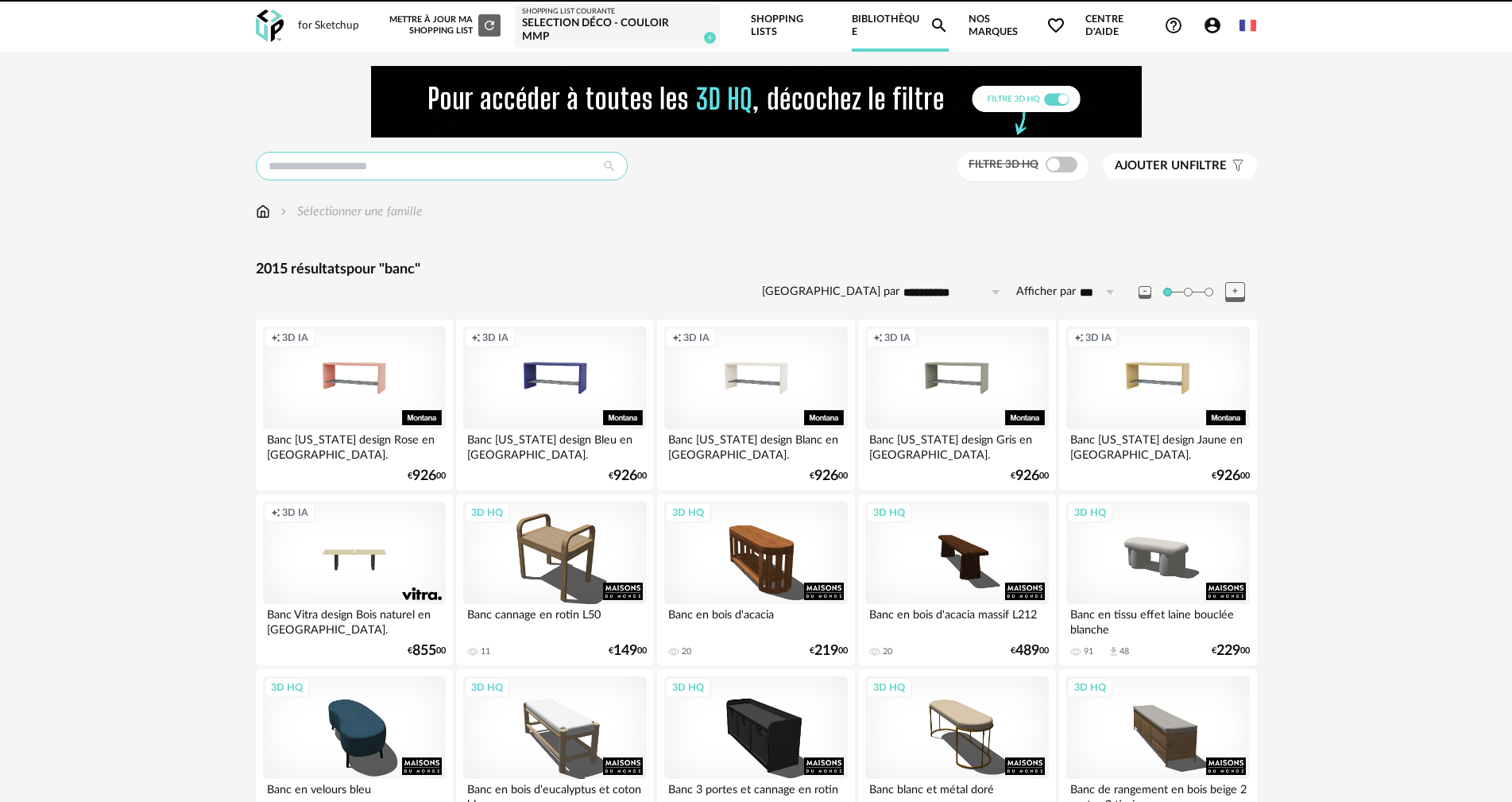
click at [402, 152] on input "text" at bounding box center [441, 166] width 372 height 29
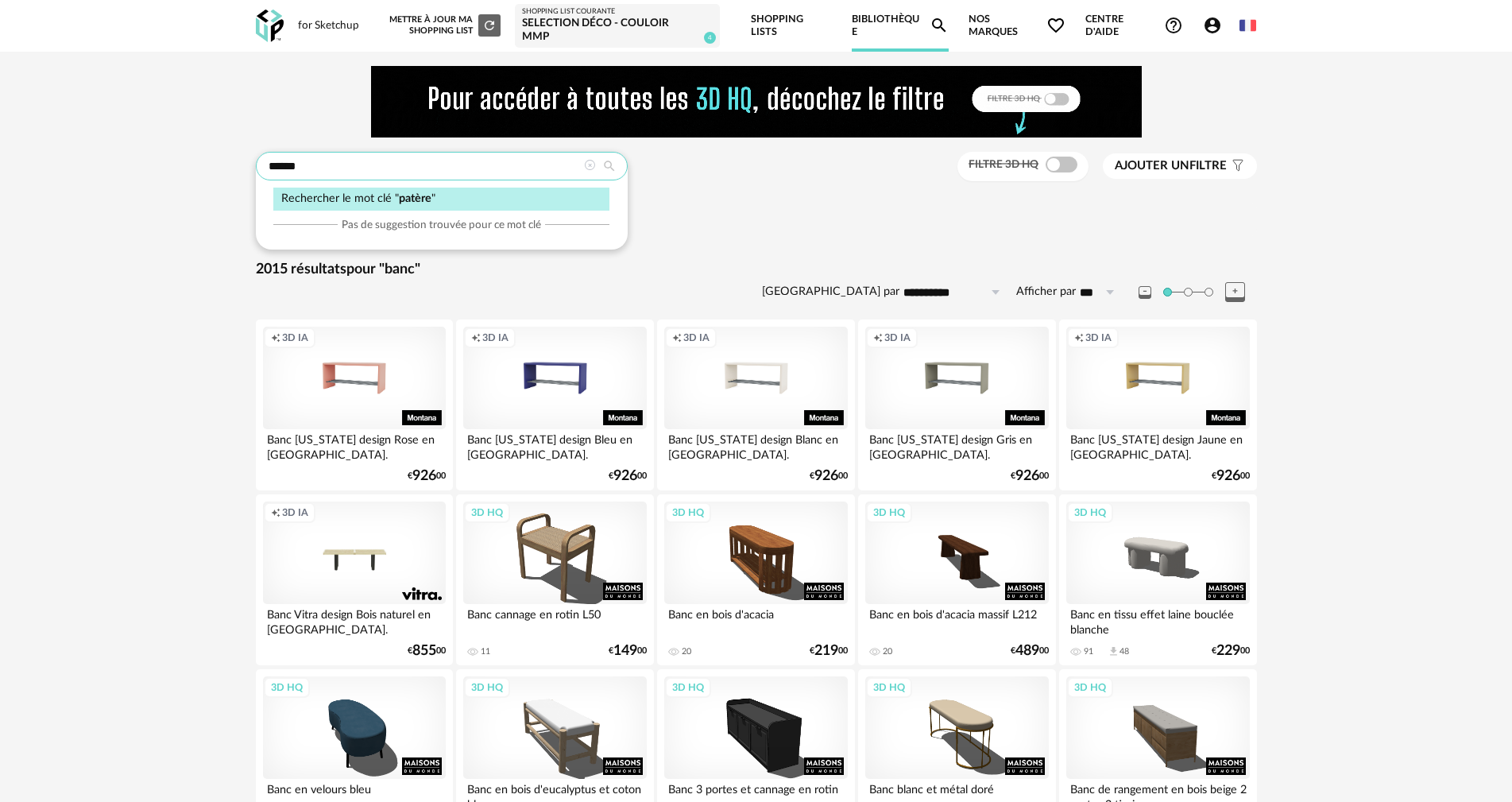
type input "******"
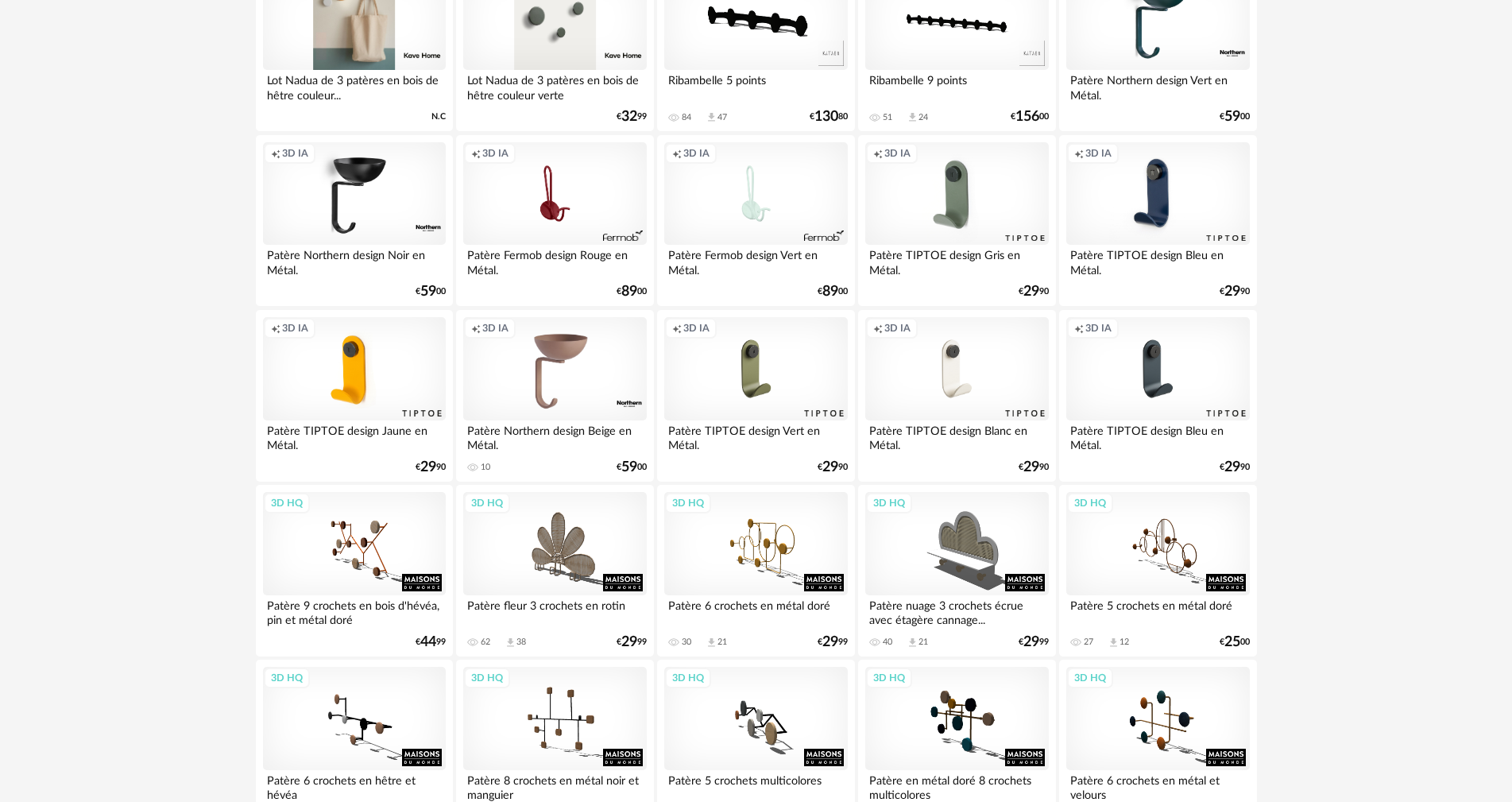
scroll to position [715, 0]
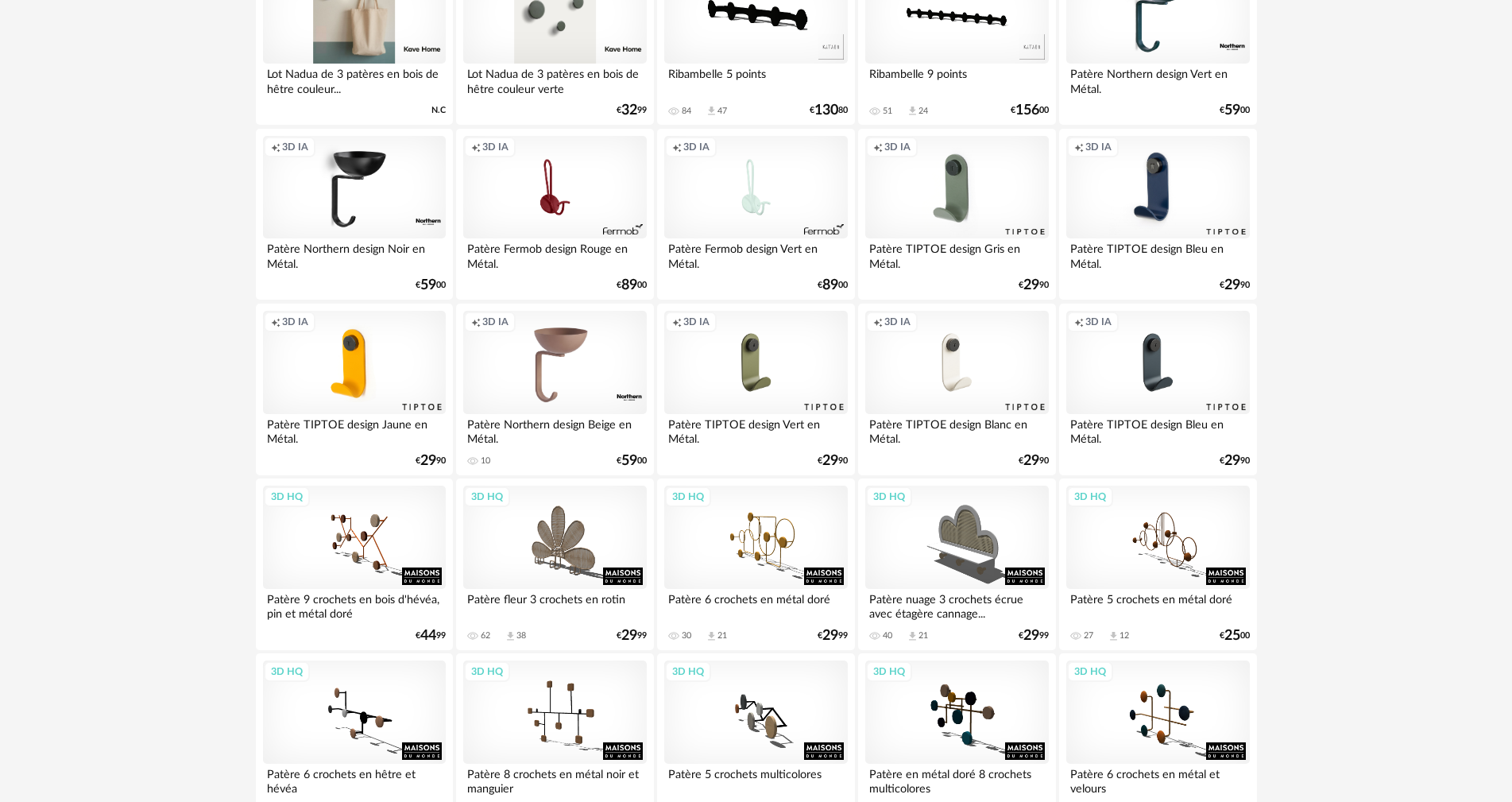
click at [1146, 357] on div "Creation icon 3D IA" at bounding box center [1157, 362] width 183 height 104
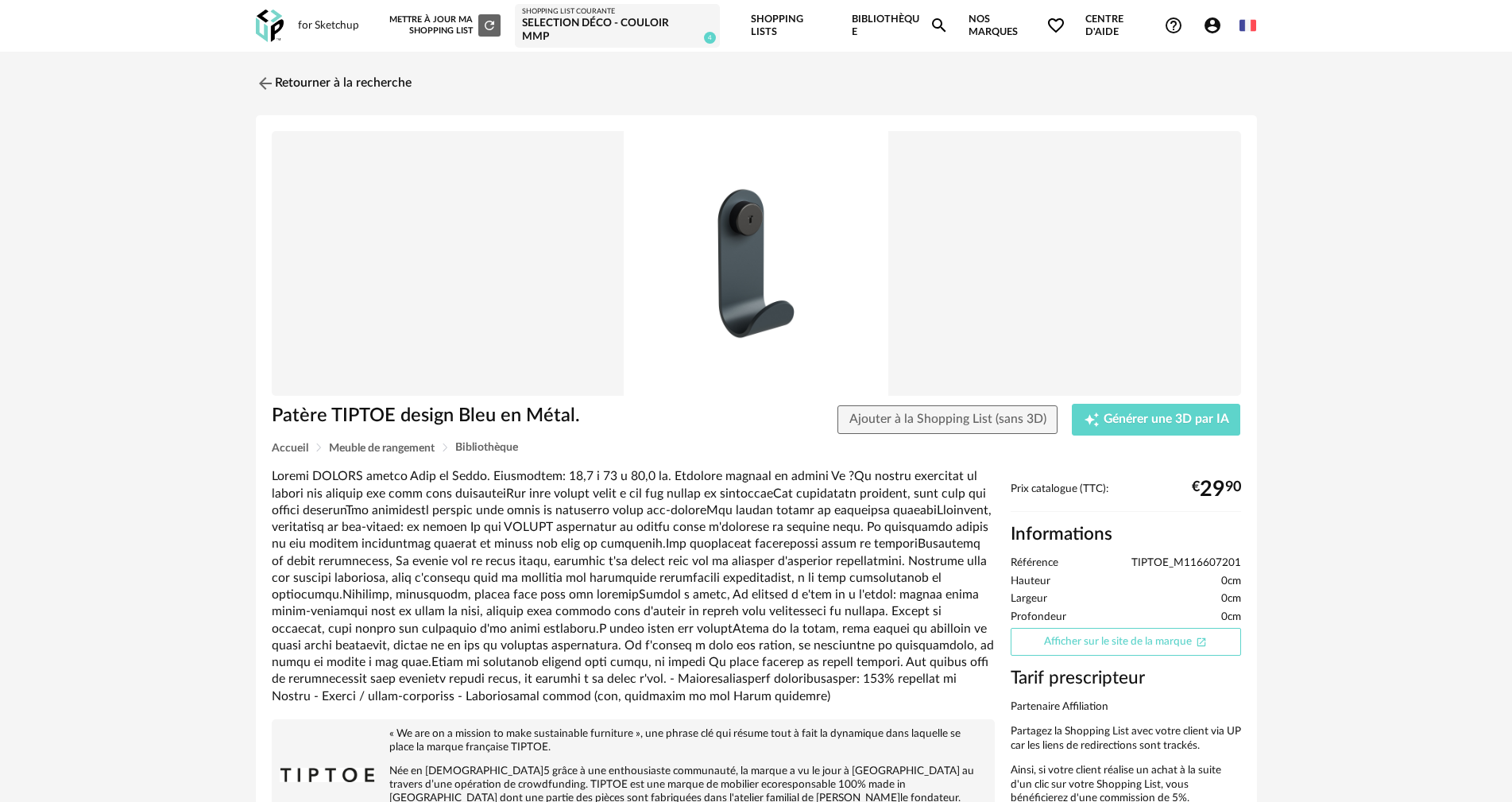
click at [1092, 633] on link "Afficher sur le site de la marque Open In New icon" at bounding box center [1126, 642] width 230 height 28
click at [1094, 632] on link "Afficher sur le site de la marque Open In New icon" at bounding box center [1126, 642] width 230 height 28
click at [311, 66] on link "Retourner à la recherche" at bounding box center [330, 83] width 156 height 35
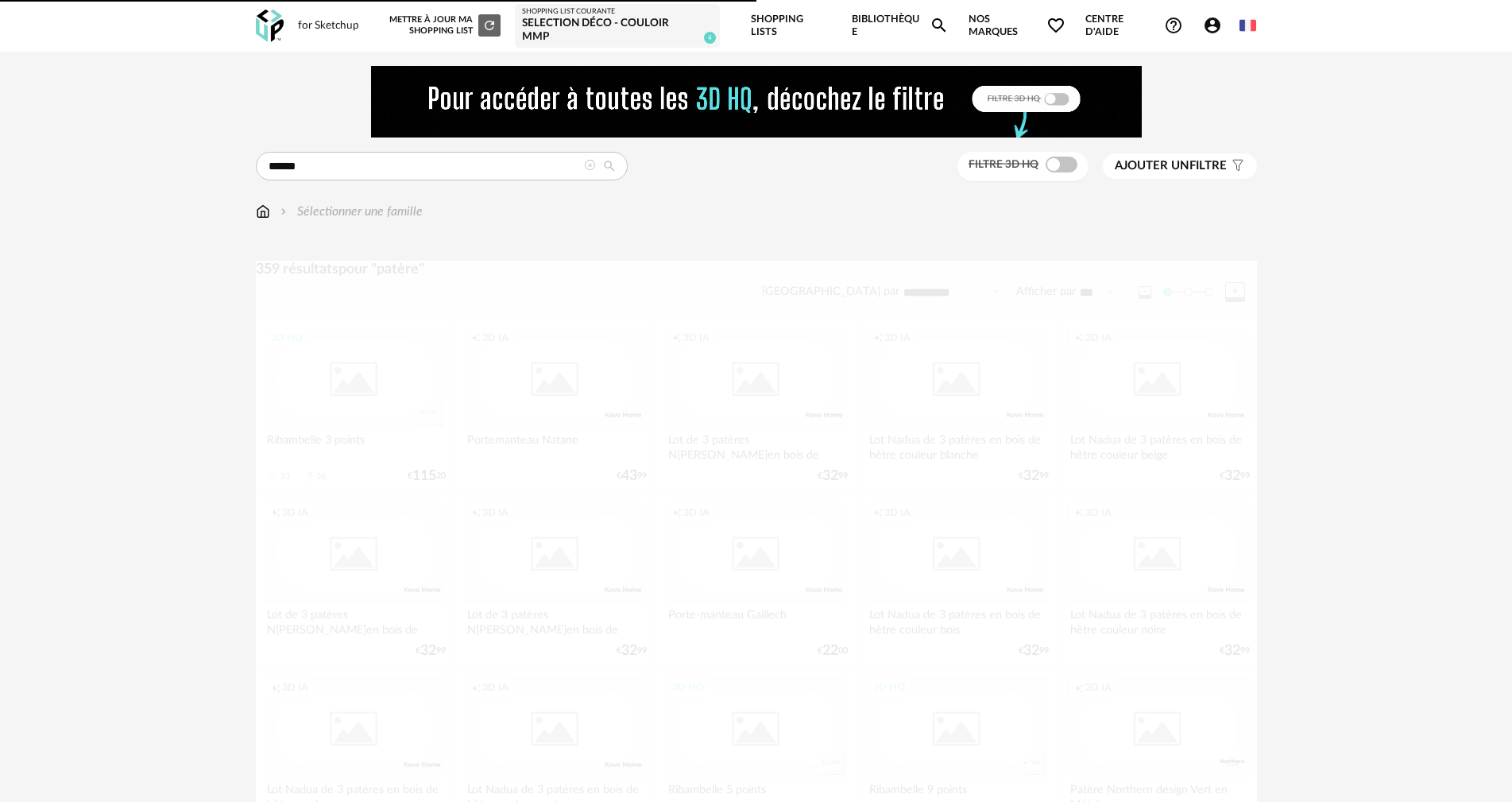
scroll to position [715, 0]
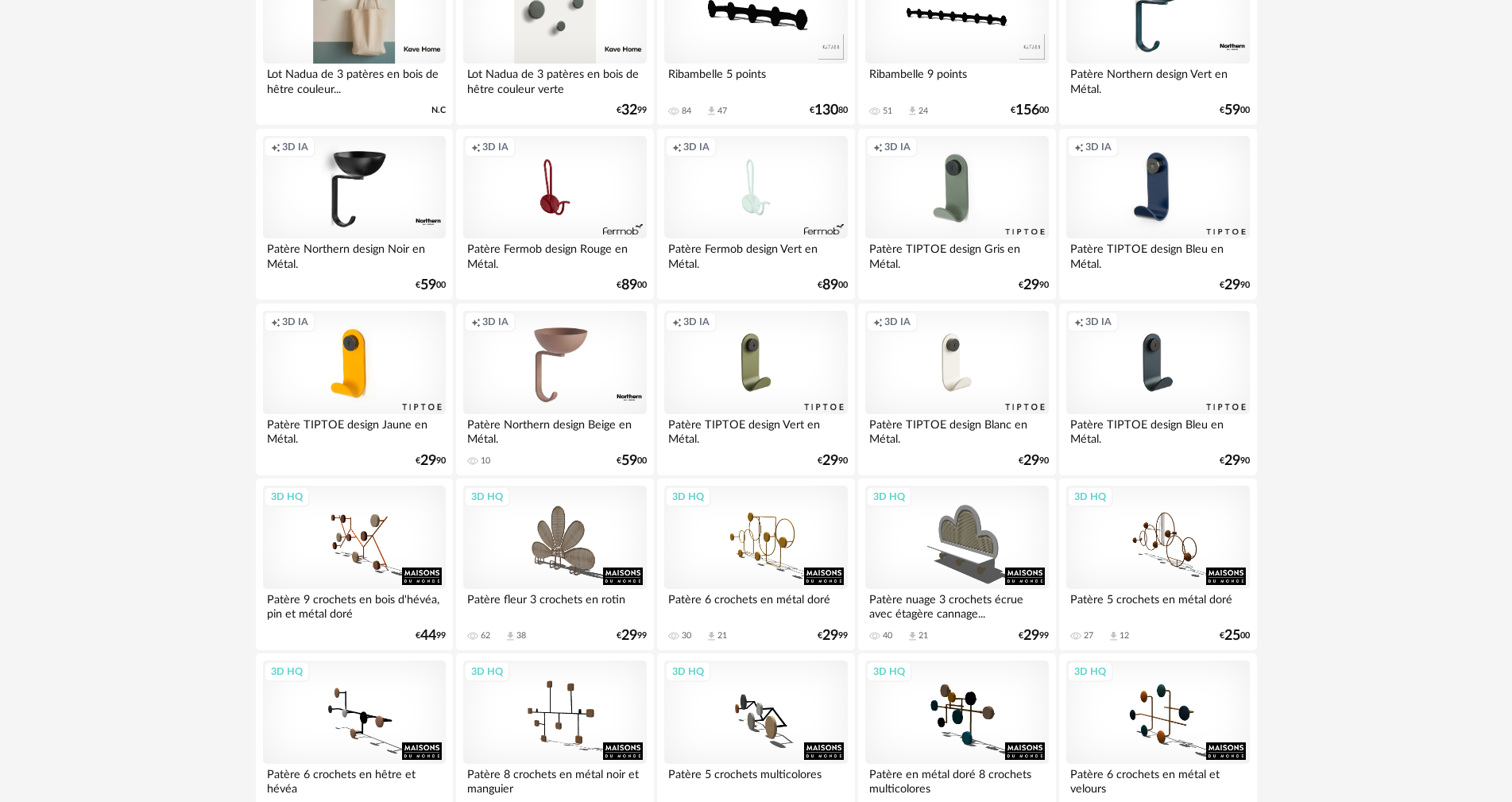
click at [1179, 177] on div "Creation icon 3D IA" at bounding box center [1157, 188] width 183 height 104
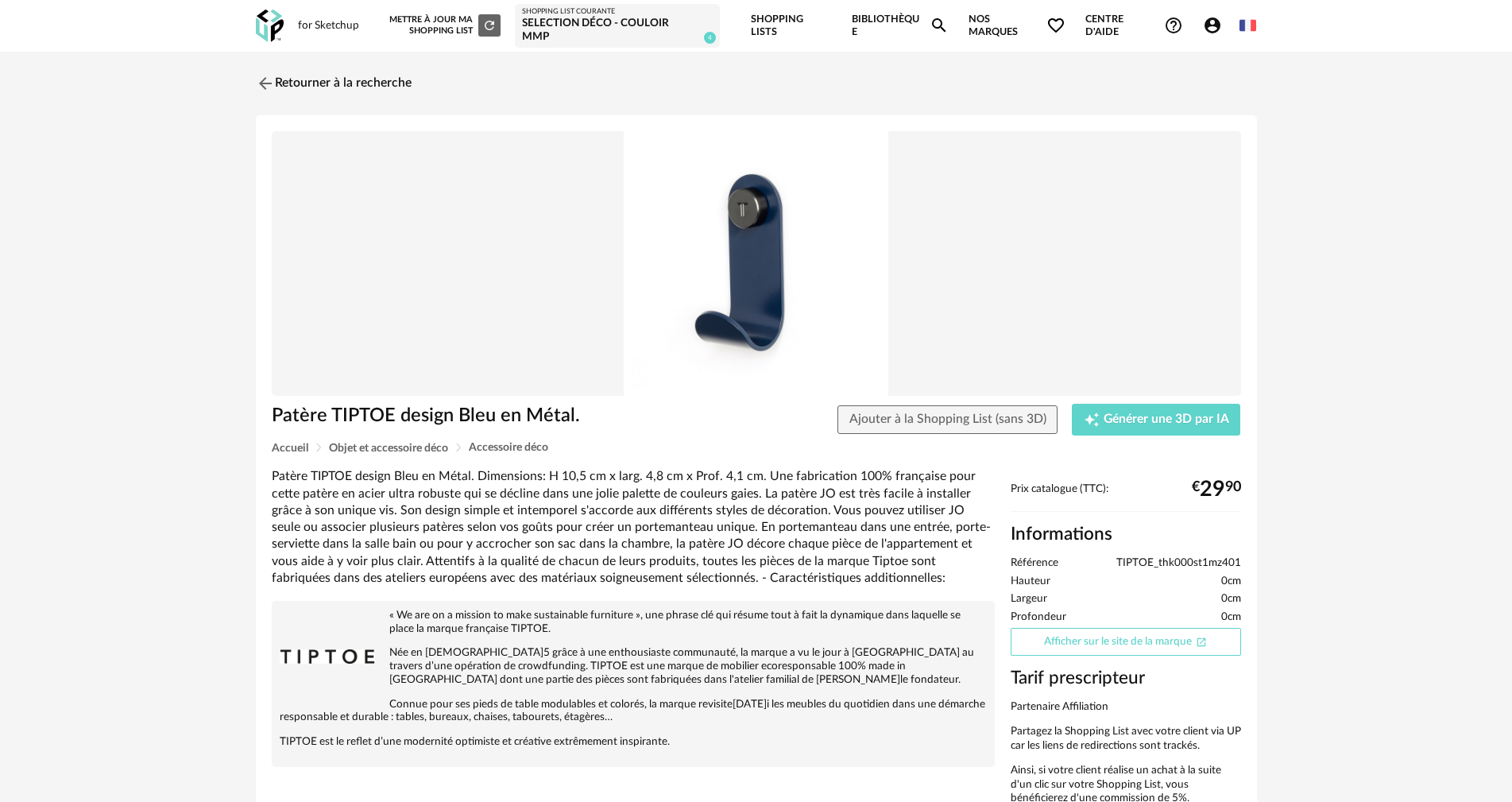
click at [1082, 631] on link "Afficher sur le site de la marque Open In New icon" at bounding box center [1126, 642] width 230 height 28
click at [263, 71] on img at bounding box center [263, 82] width 23 height 23
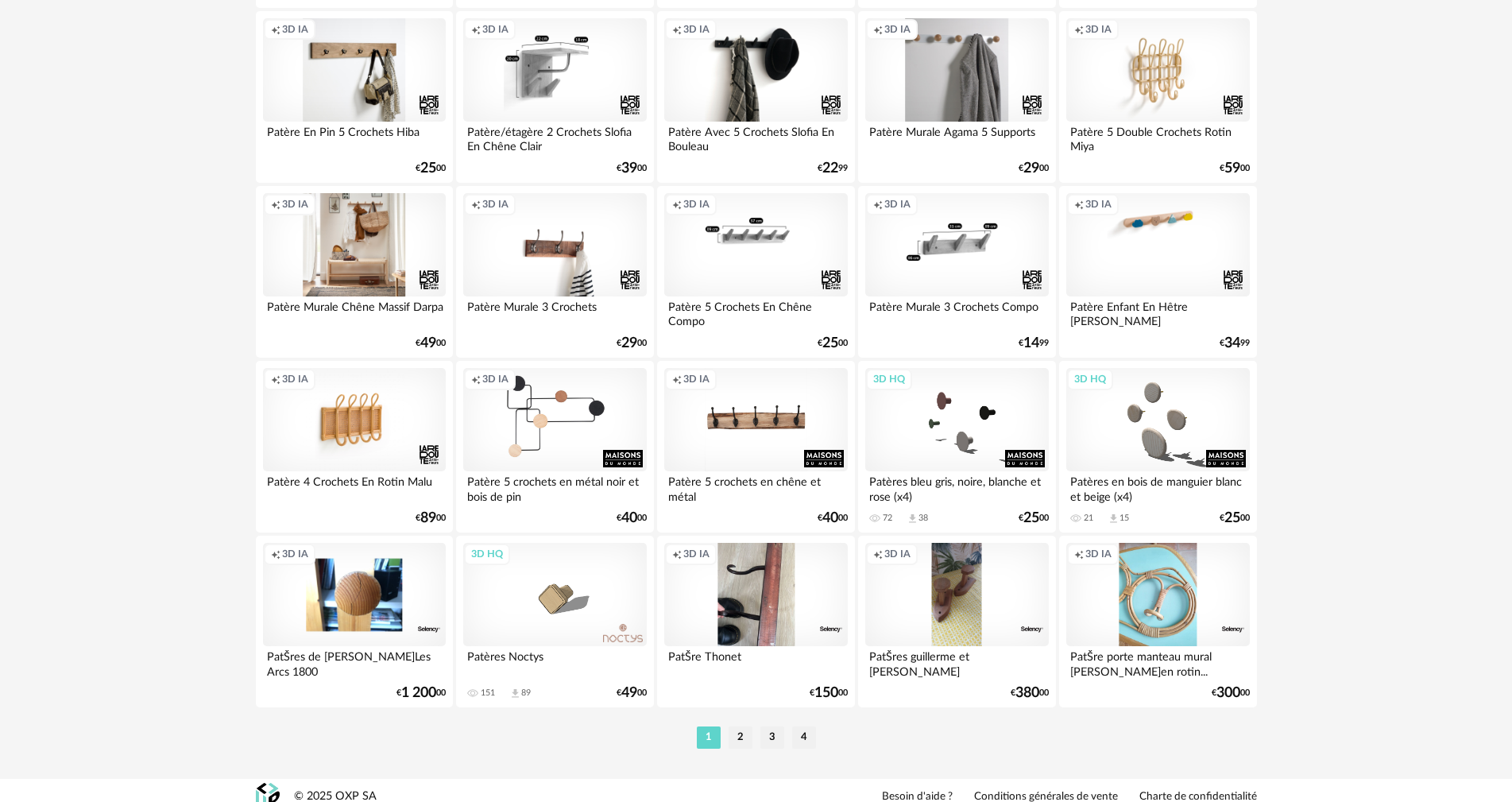
scroll to position [3108, 0]
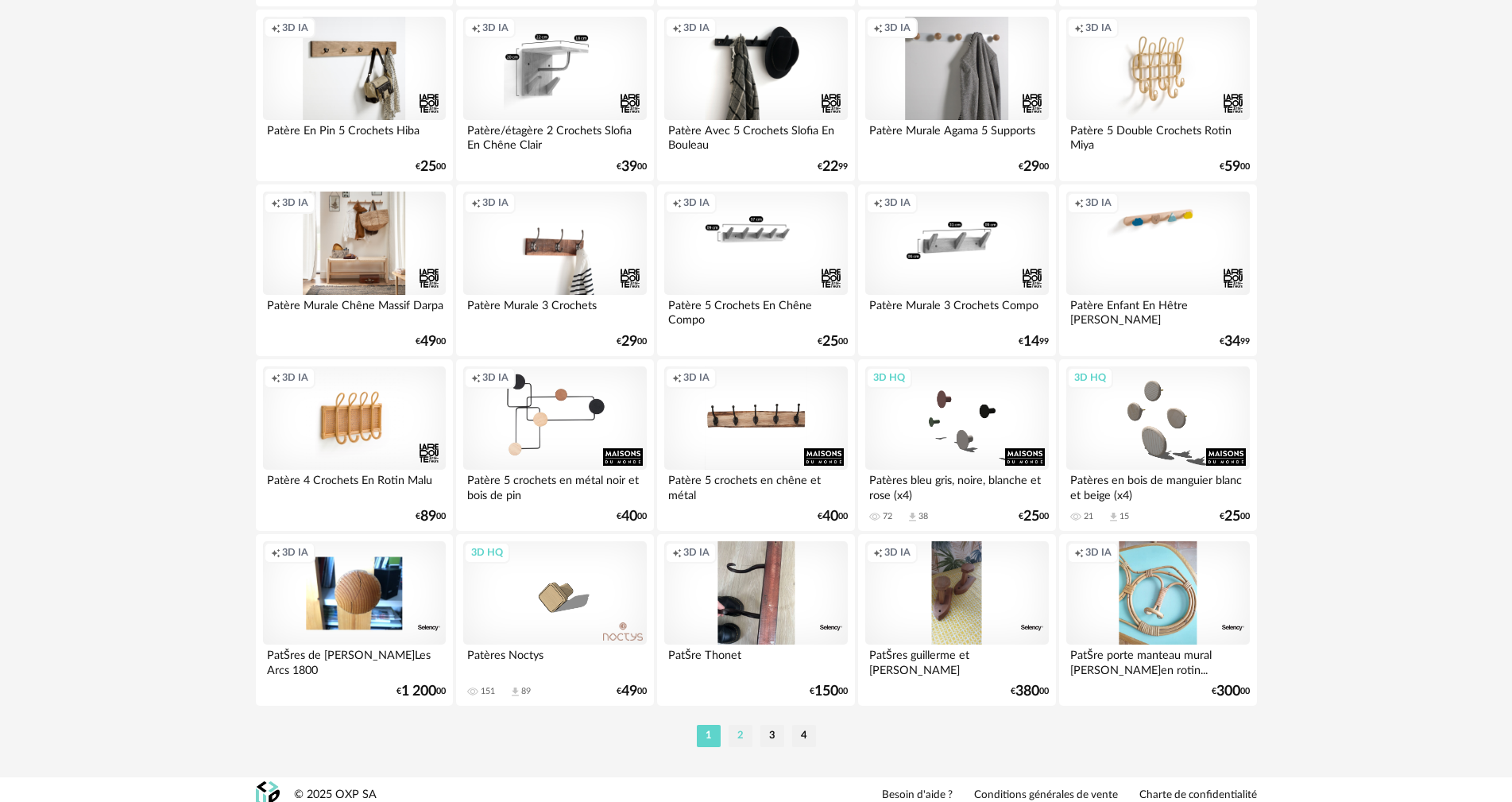
click at [747, 725] on li "2" at bounding box center [741, 736] width 24 height 23
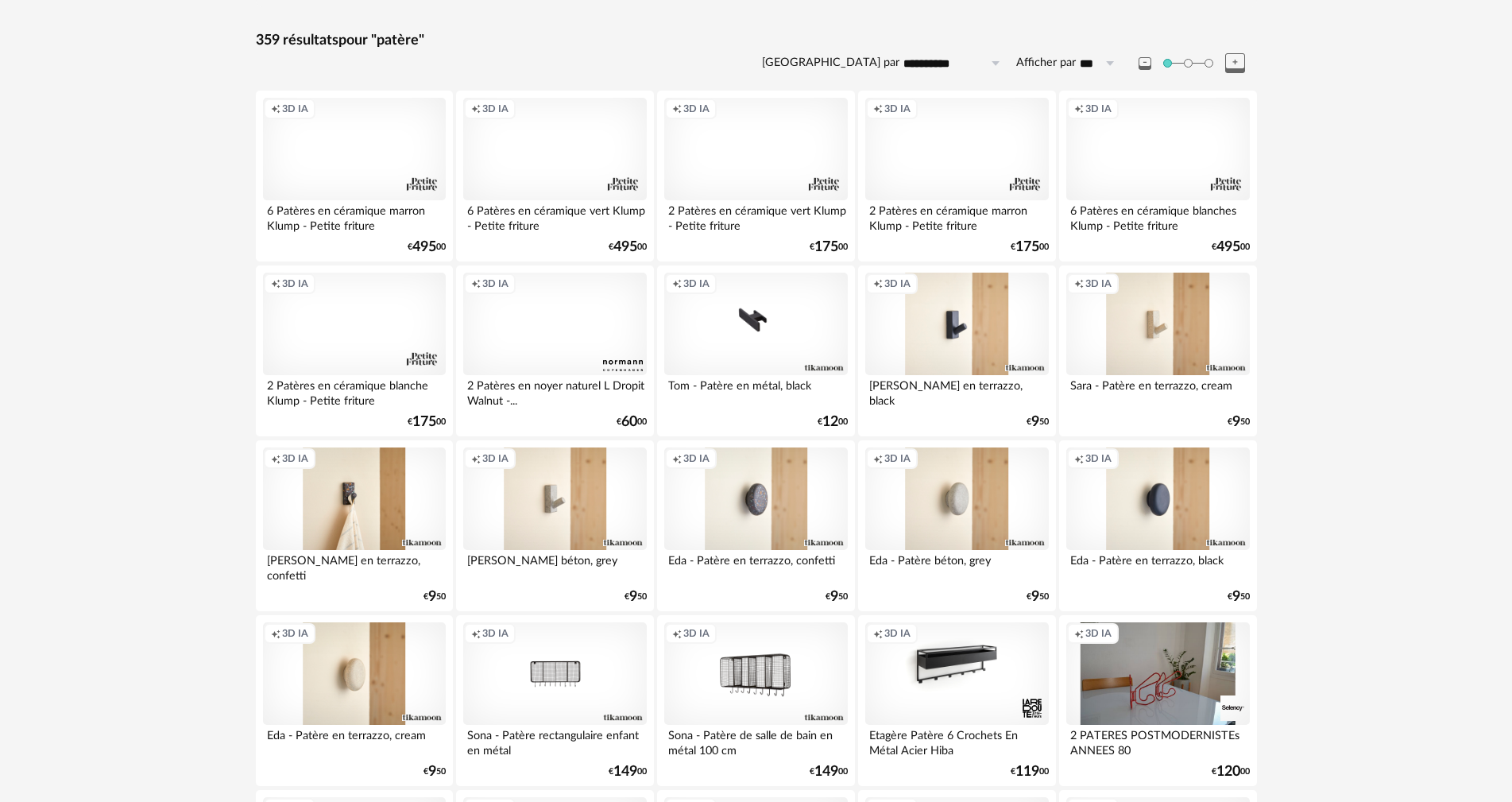
scroll to position [238, 0]
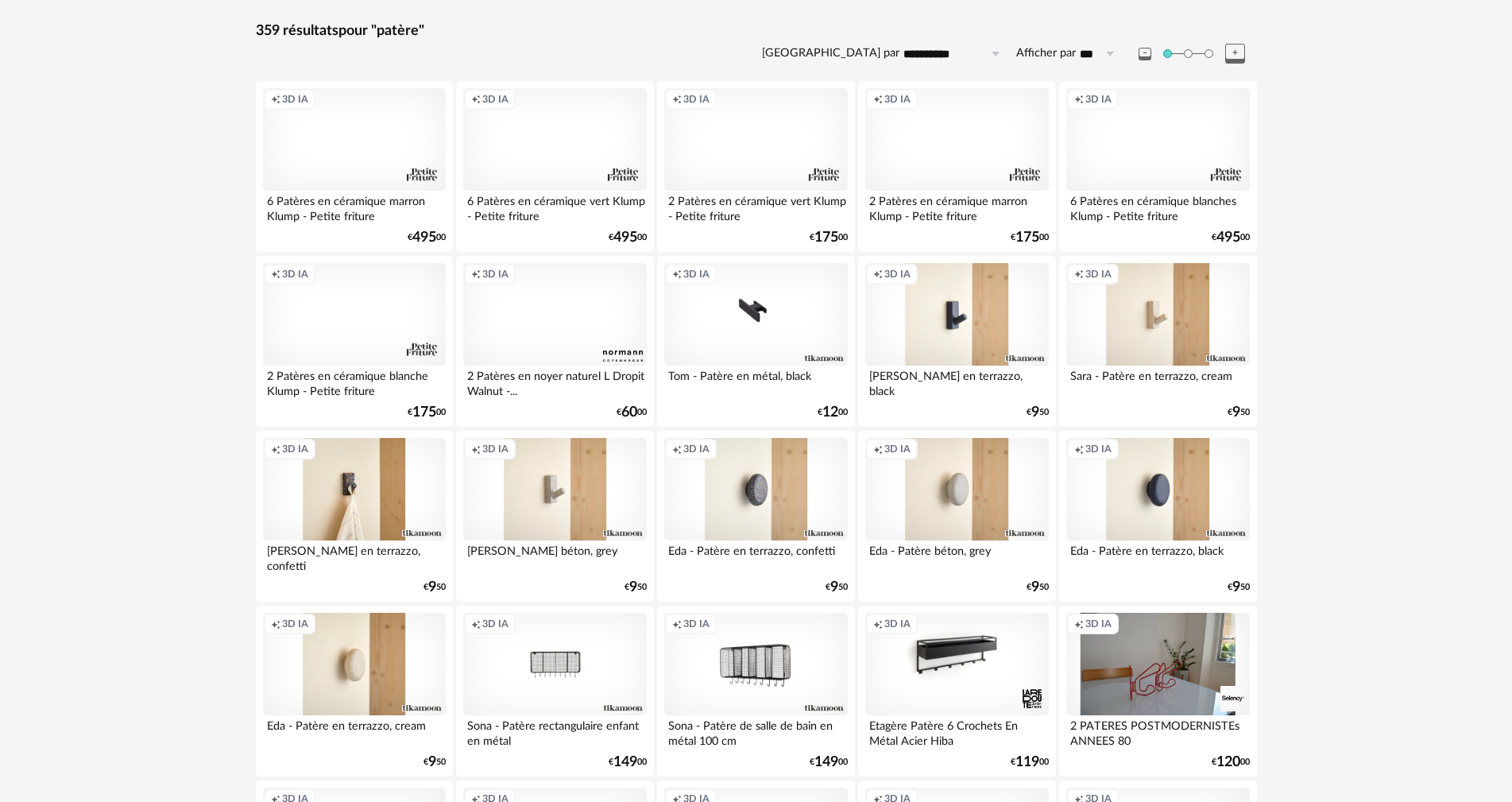
click at [983, 286] on div "Creation icon 3D IA" at bounding box center [956, 314] width 183 height 104
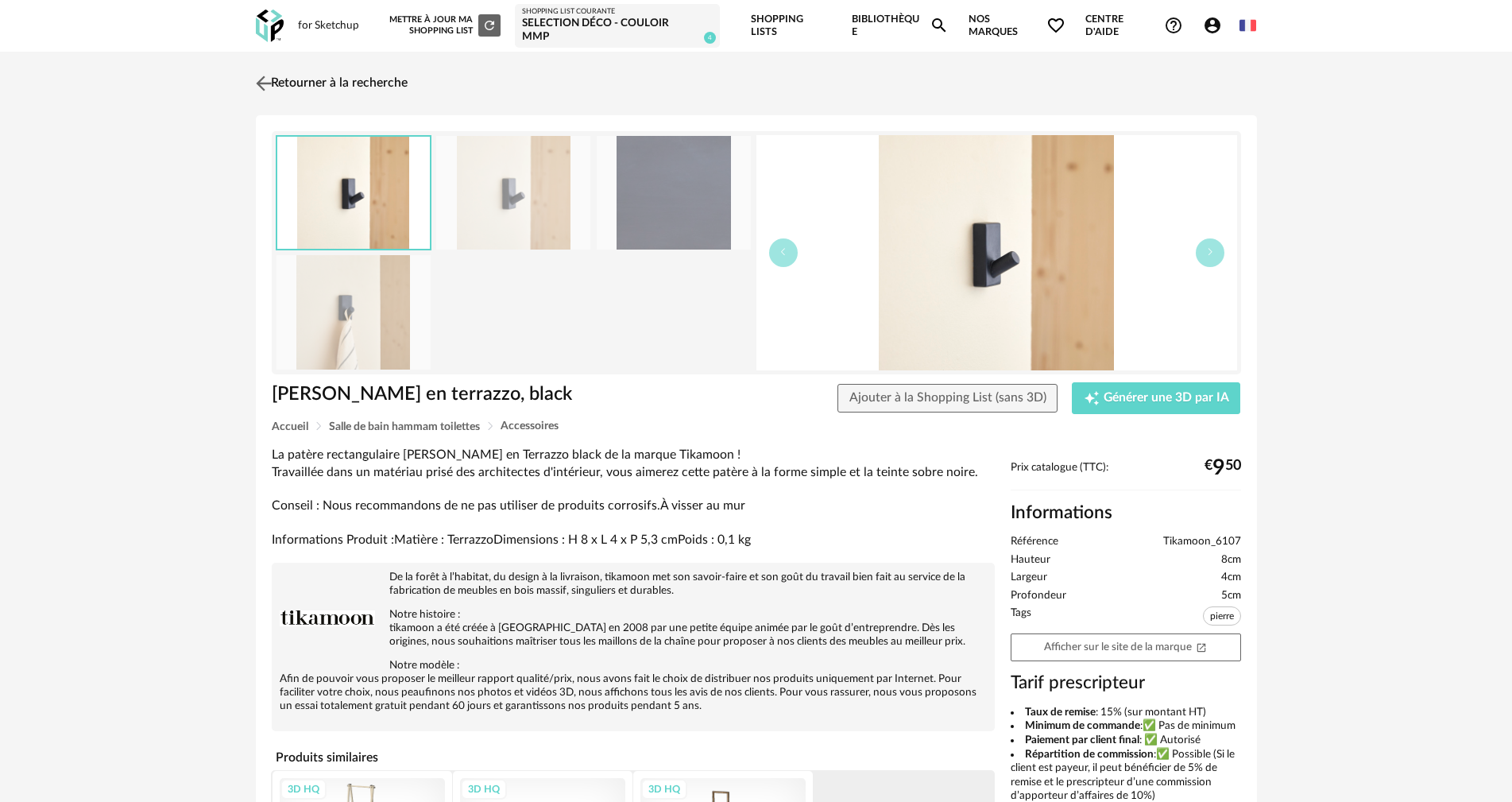
click at [283, 74] on link "Retourner à la recherche" at bounding box center [330, 83] width 156 height 35
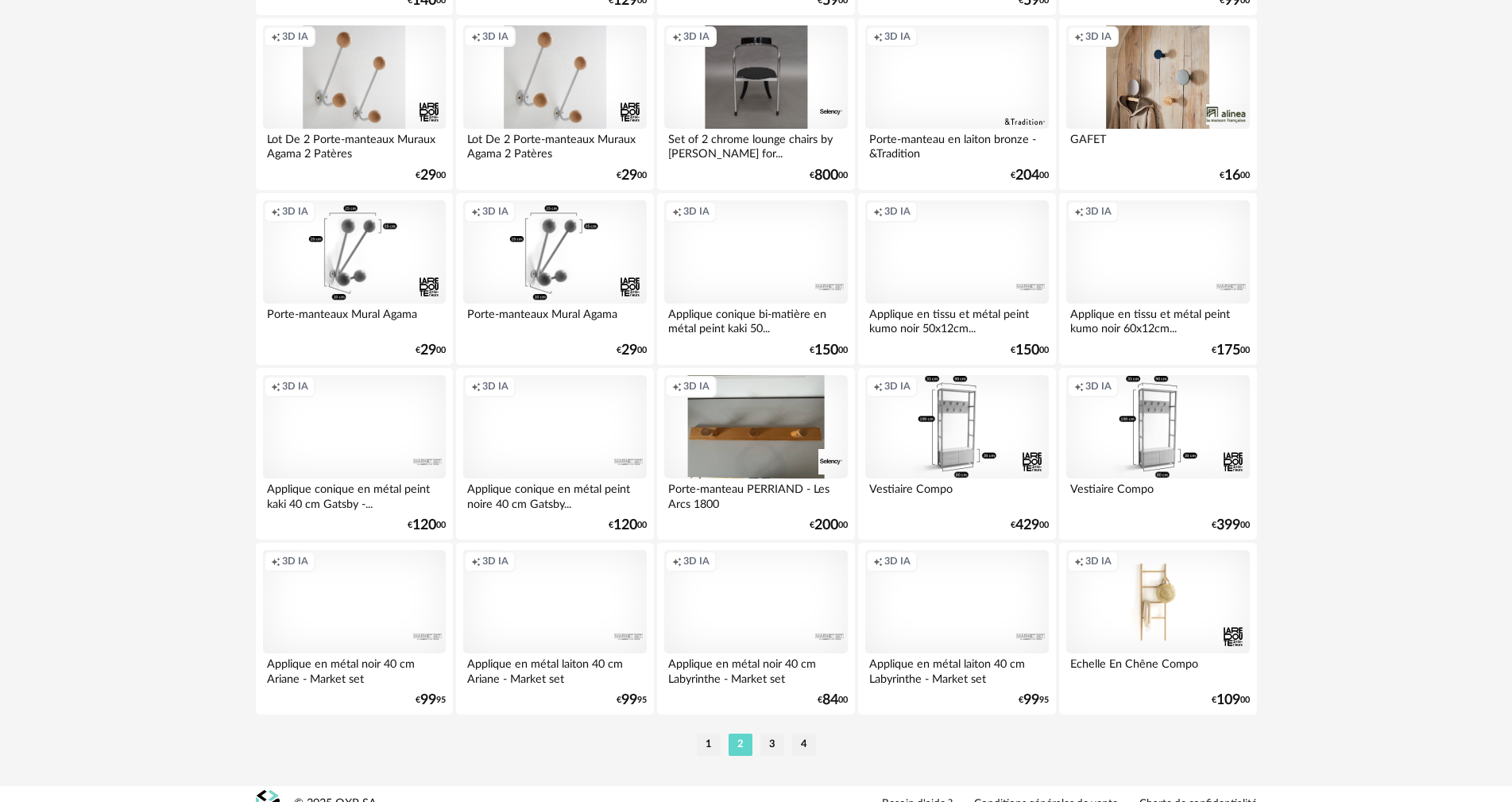
scroll to position [3108, 0]
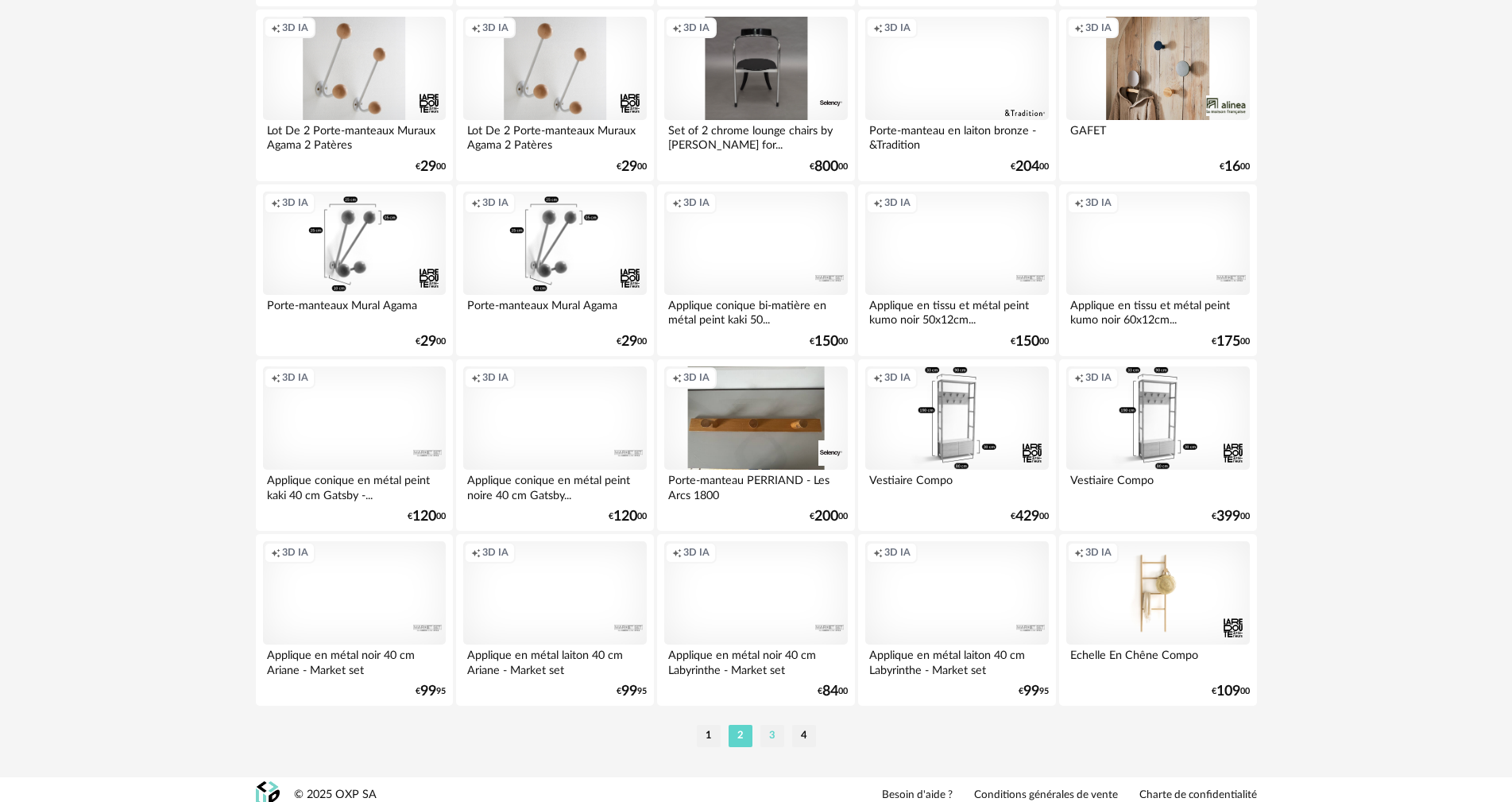
click at [775, 725] on li "3" at bounding box center [772, 736] width 24 height 23
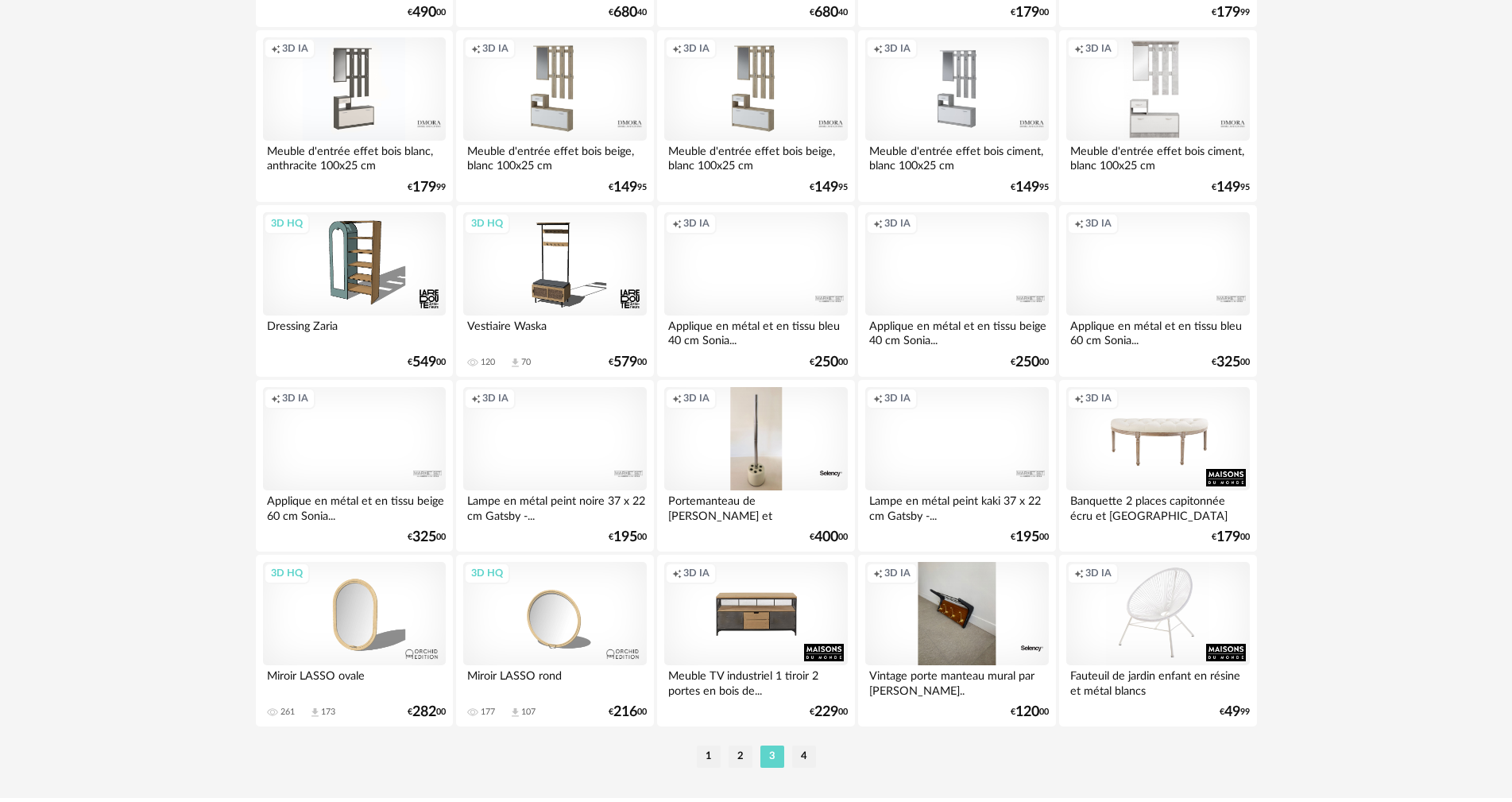
scroll to position [3108, 0]
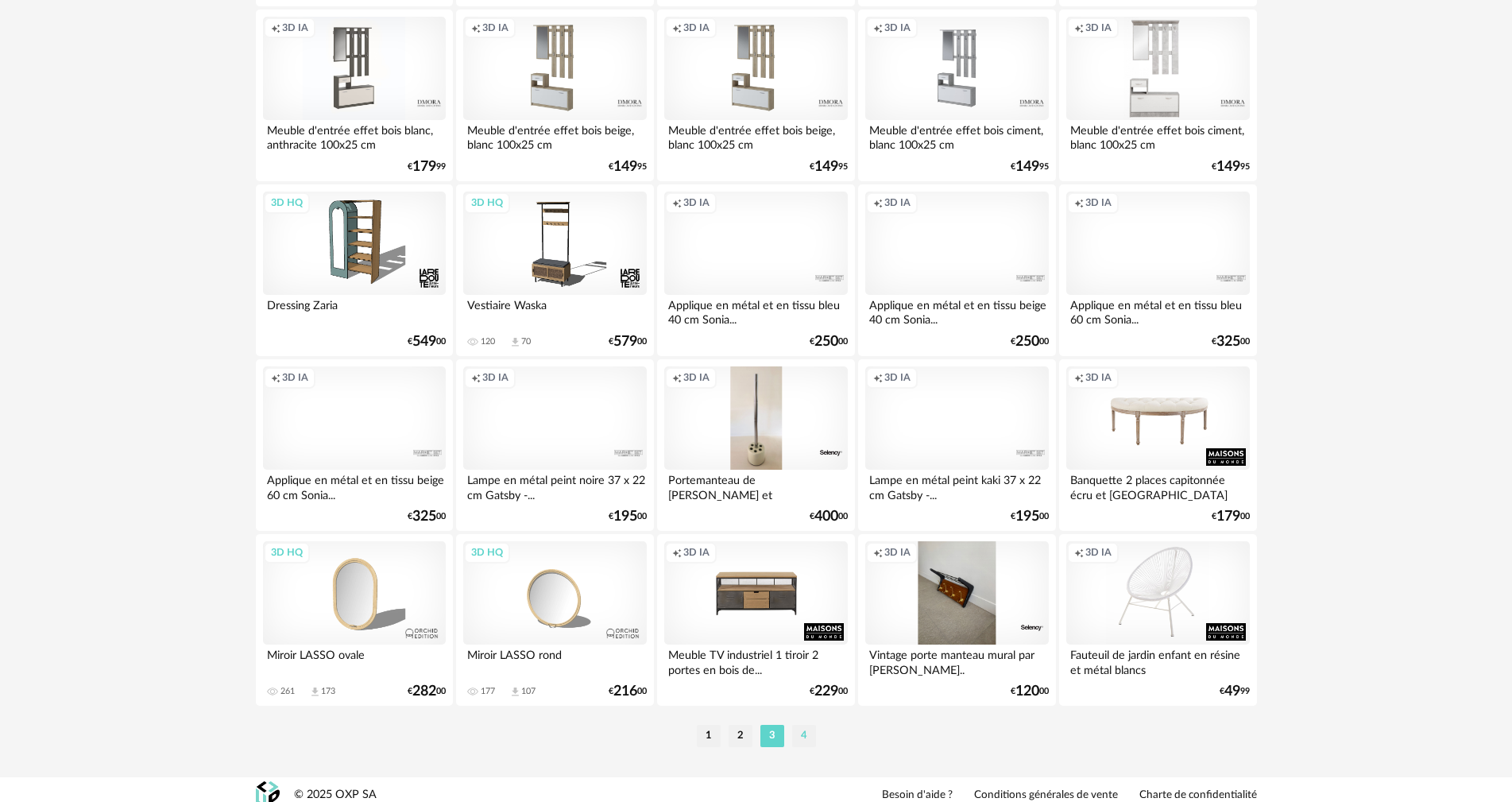
click at [809, 725] on li "4" at bounding box center [804, 736] width 24 height 23
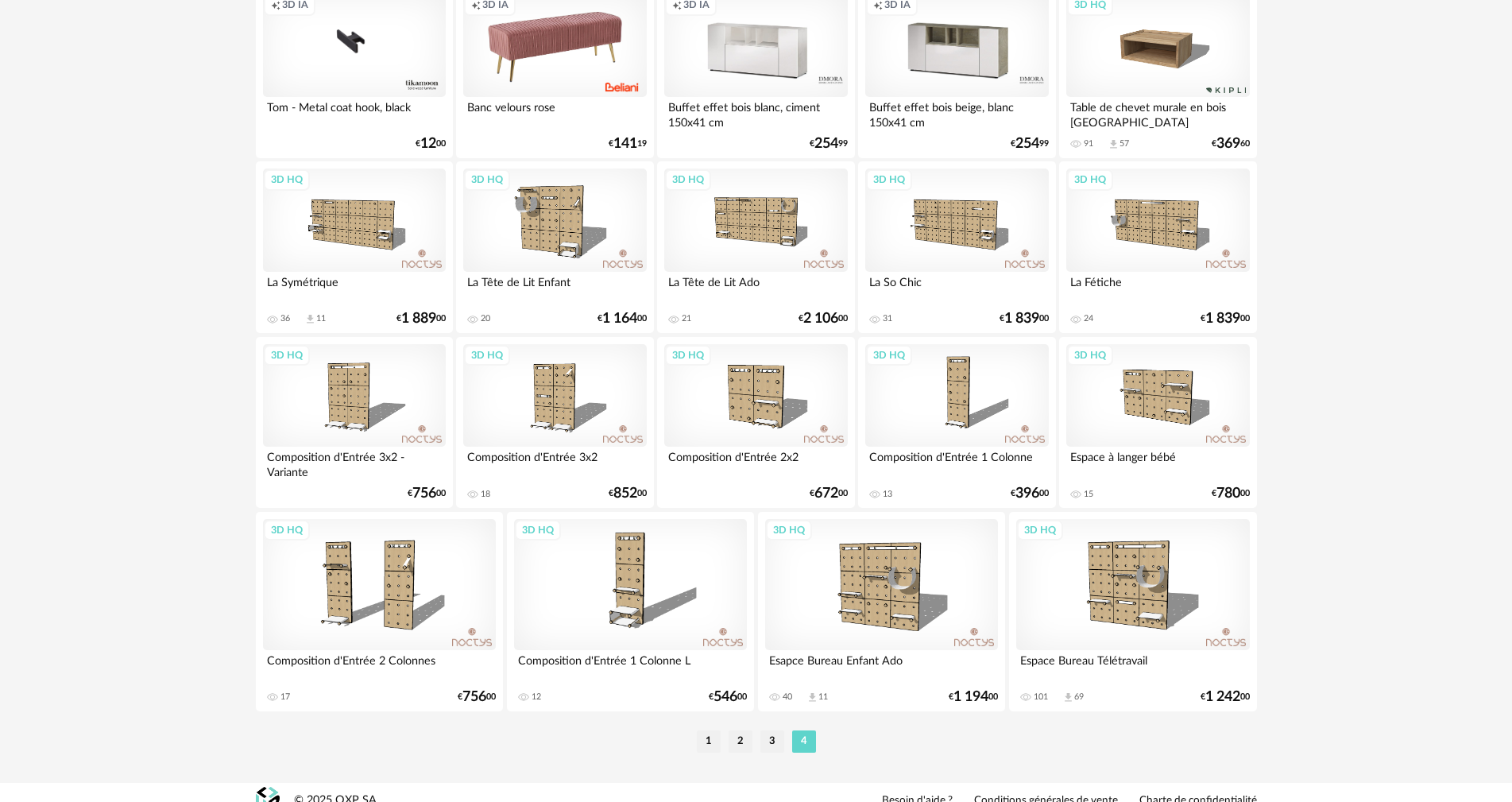
scroll to position [1737, 0]
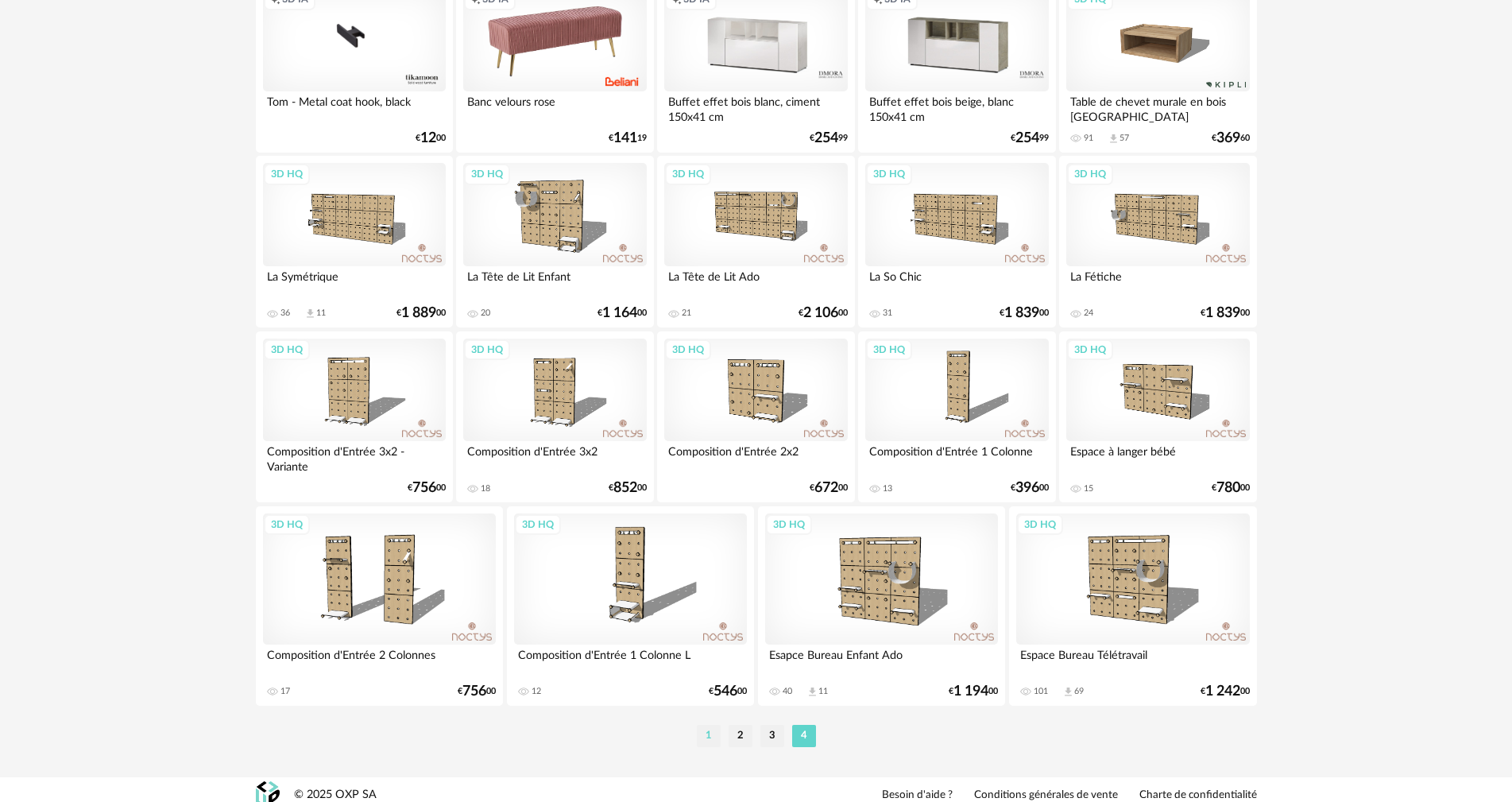
click at [714, 725] on li "1" at bounding box center [709, 736] width 24 height 23
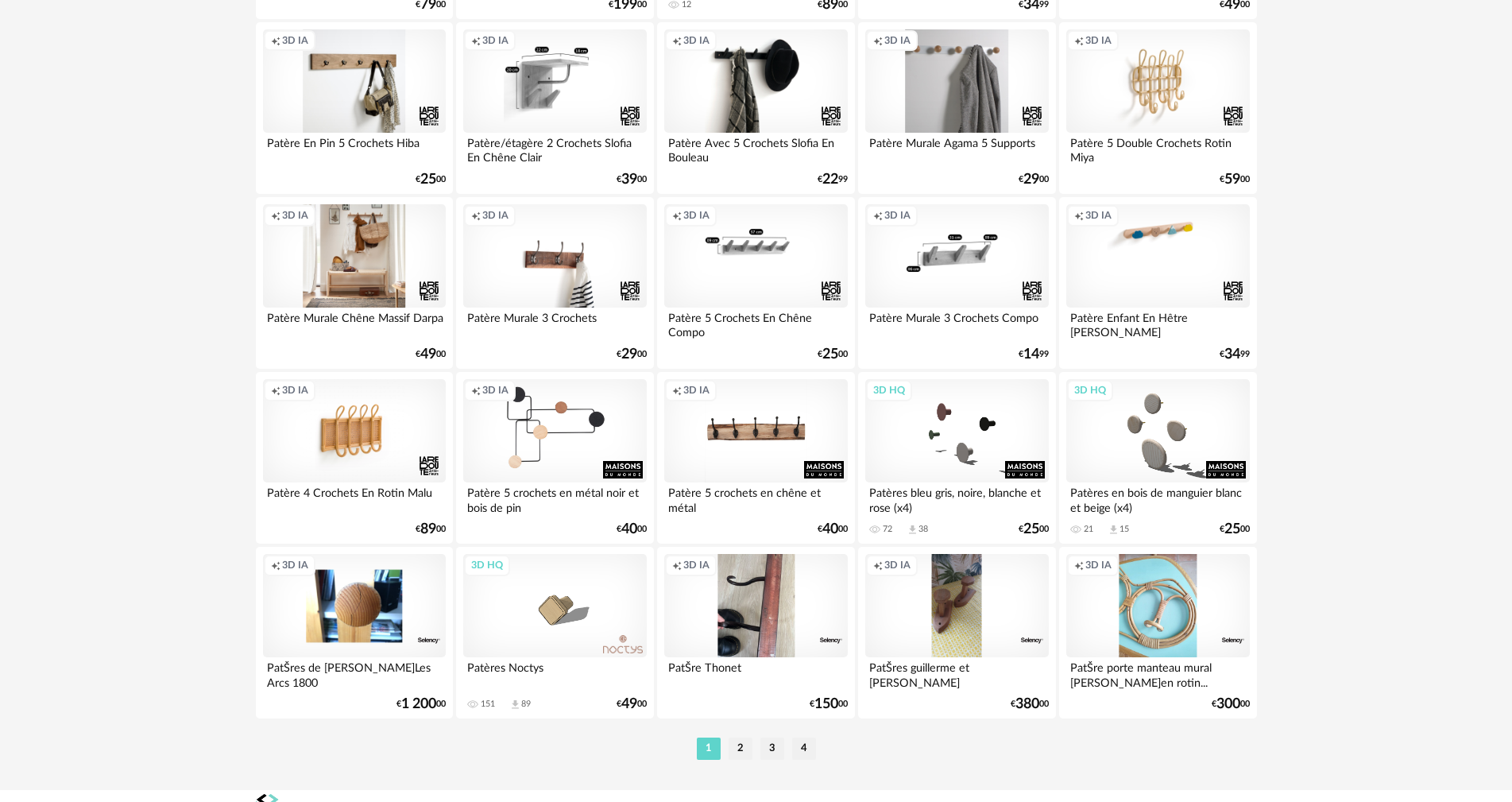
scroll to position [3108, 0]
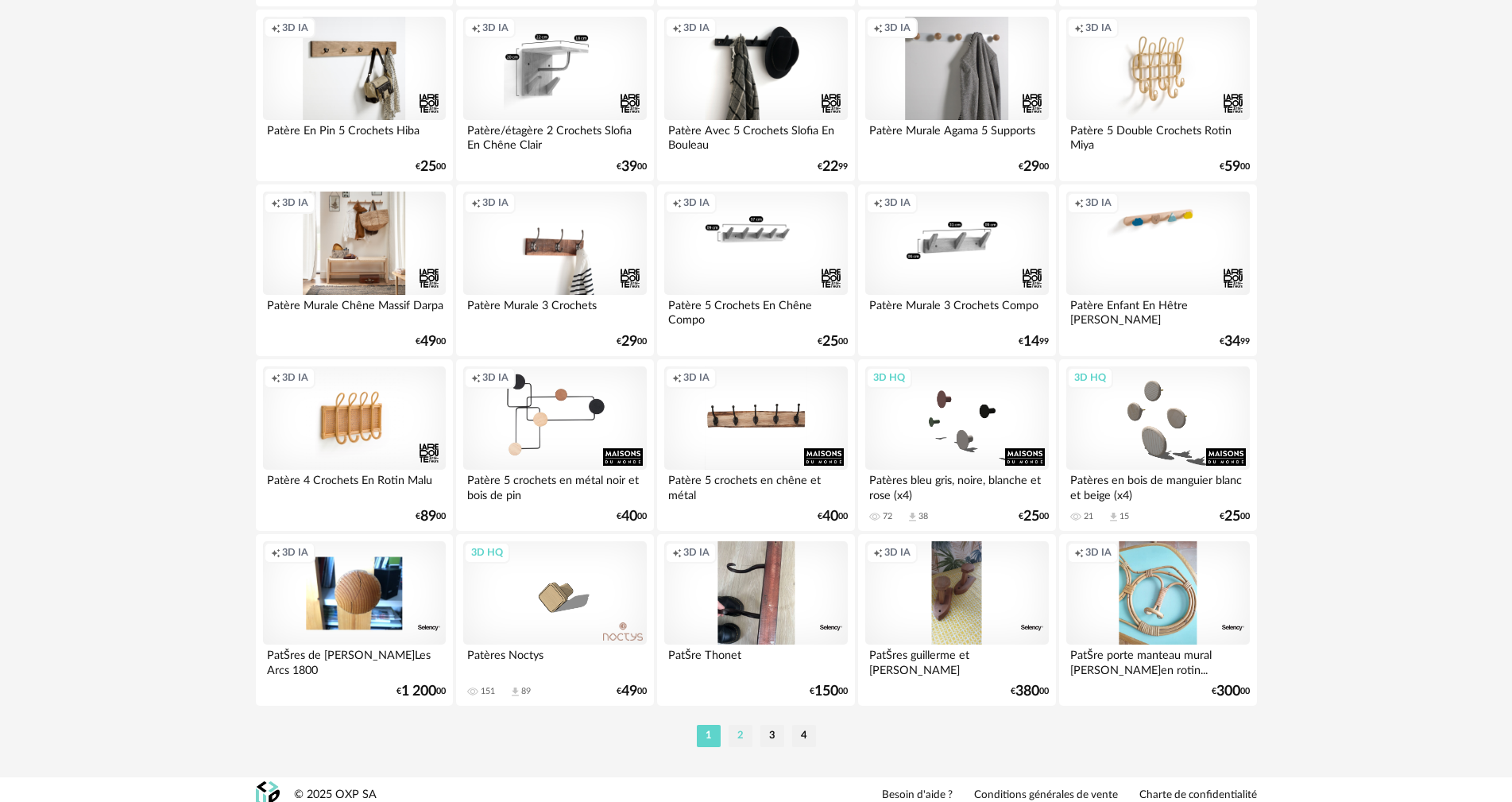
click at [742, 732] on li "2" at bounding box center [741, 736] width 24 height 23
